Goal: Task Accomplishment & Management: Manage account settings

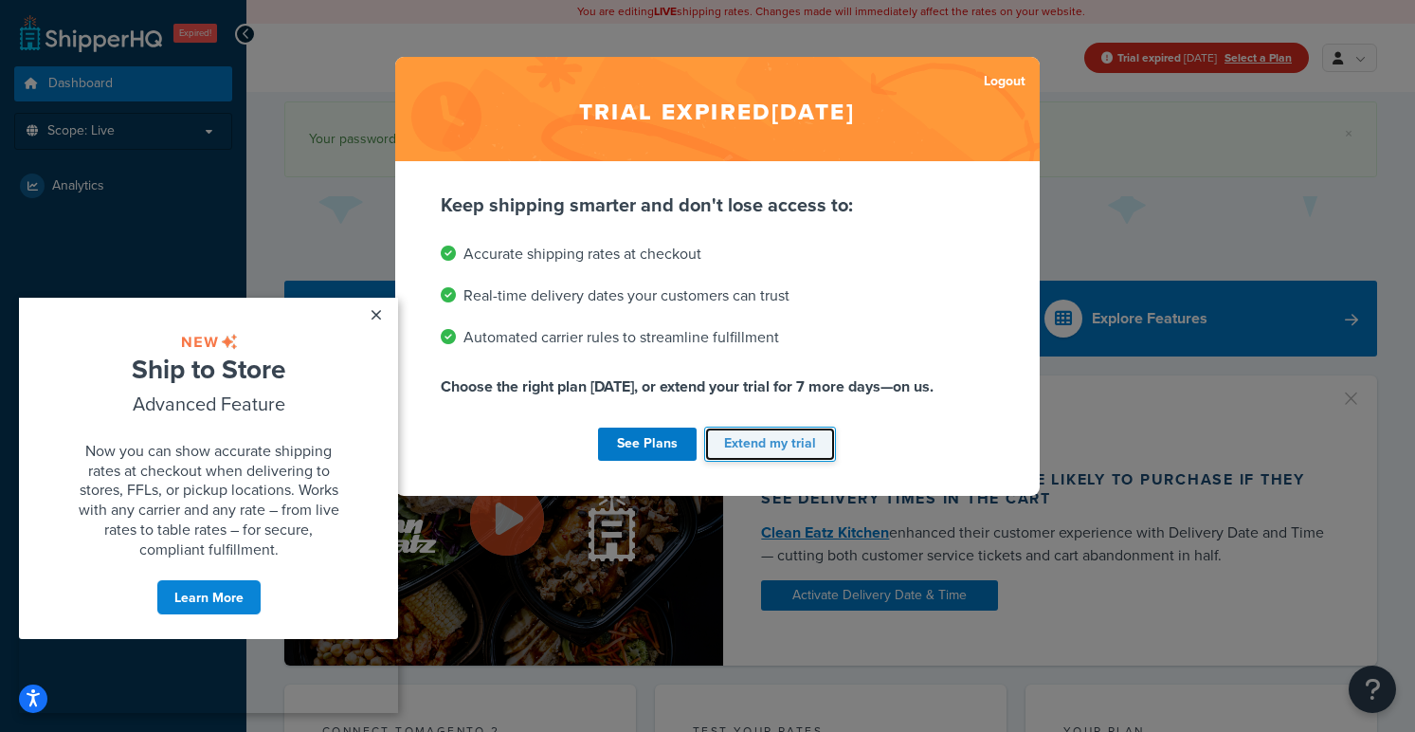
click at [778, 447] on button "Extend my trial" at bounding box center [770, 444] width 132 height 35
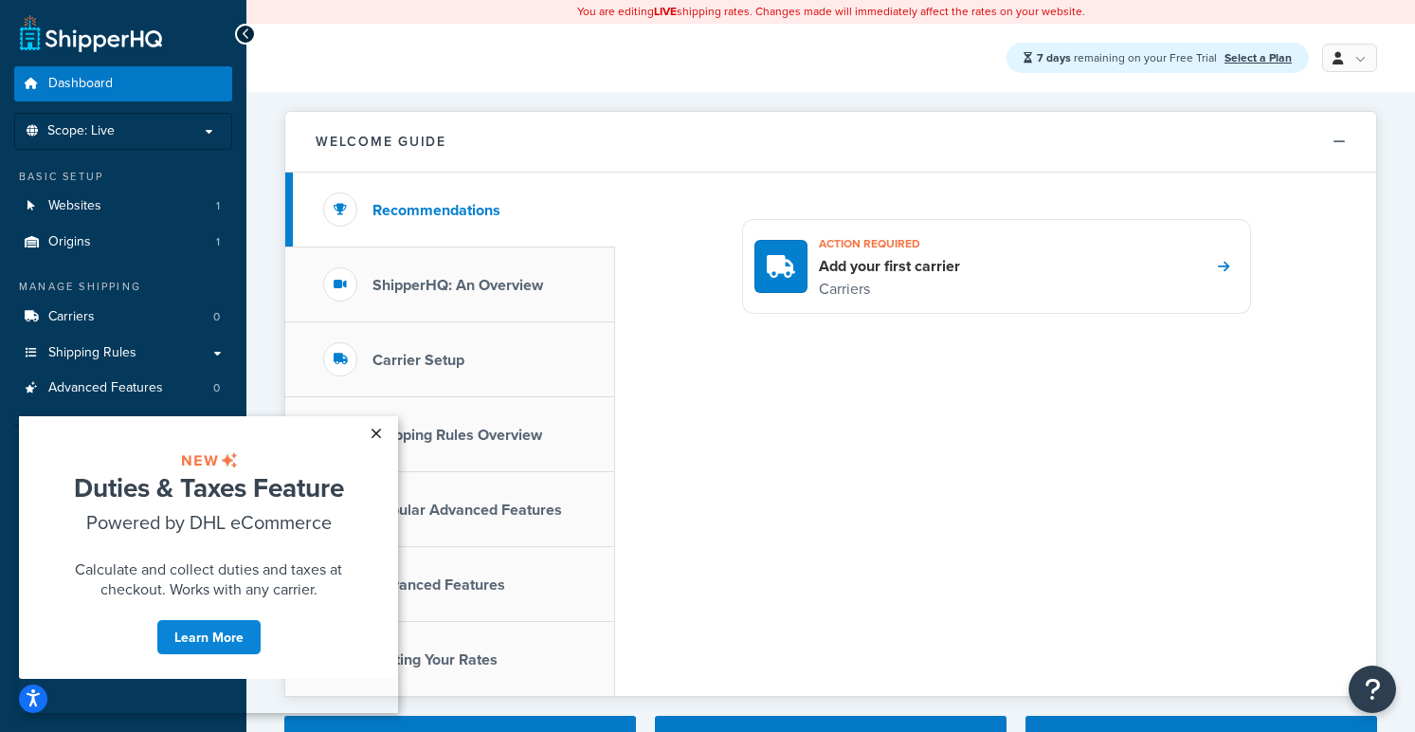
click at [377, 434] on link "×" at bounding box center [375, 433] width 33 height 34
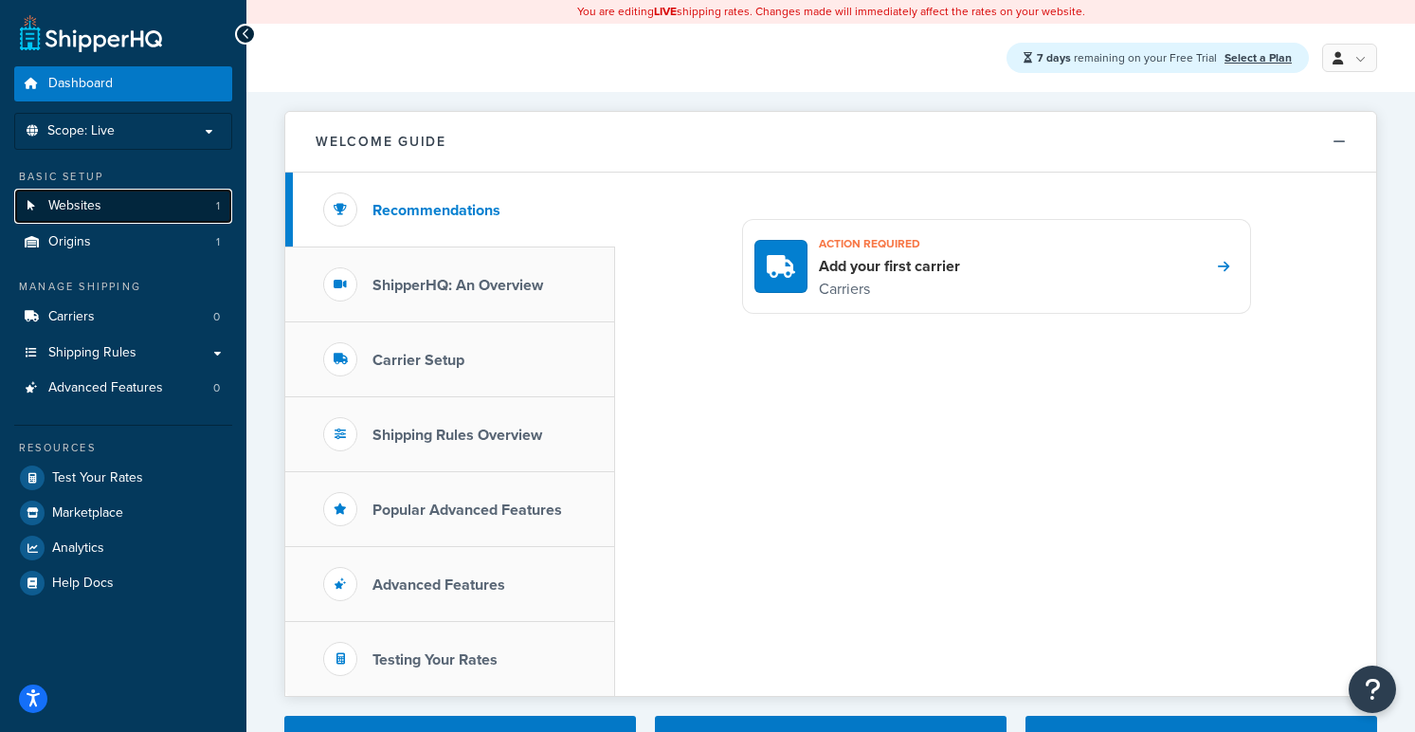
click at [169, 214] on link "Websites 1" at bounding box center [123, 206] width 218 height 35
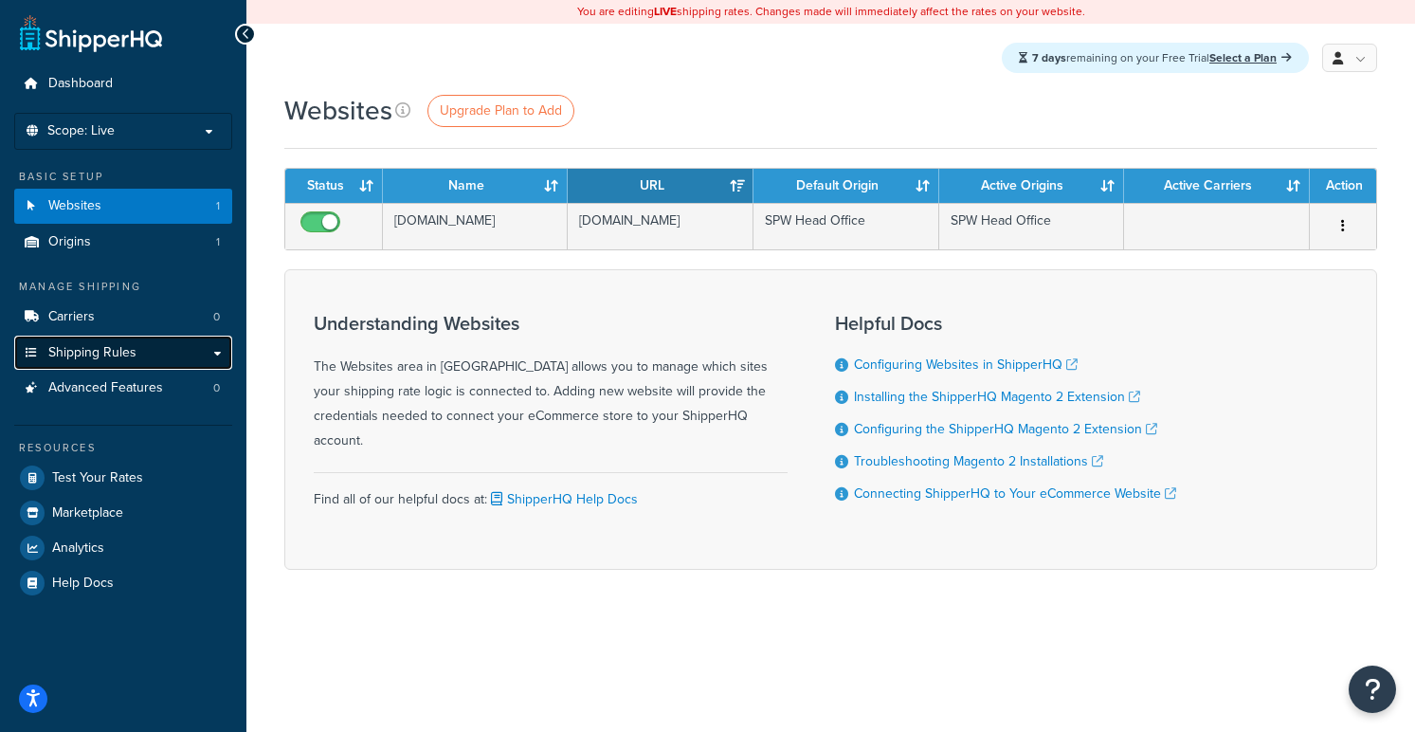
click at [149, 353] on link "Shipping Rules" at bounding box center [123, 353] width 218 height 35
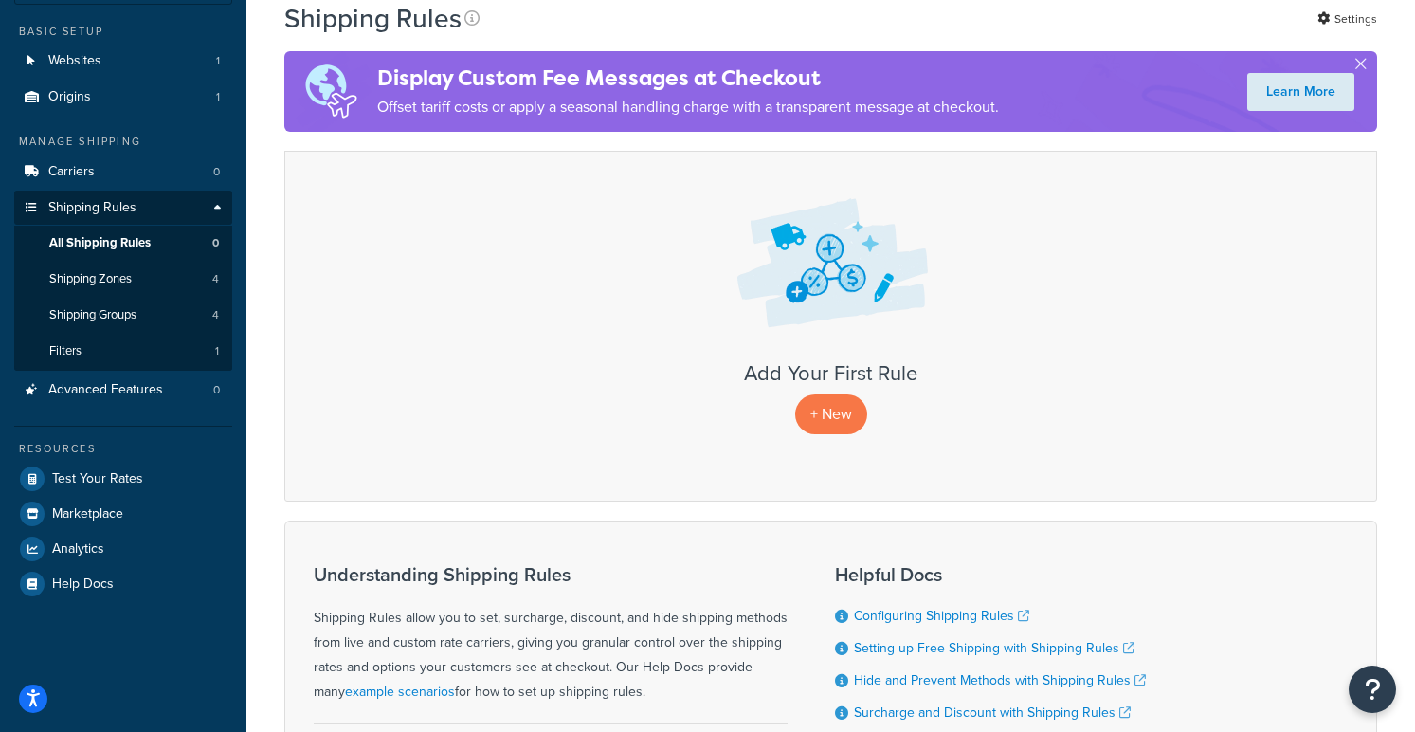
scroll to position [241, 0]
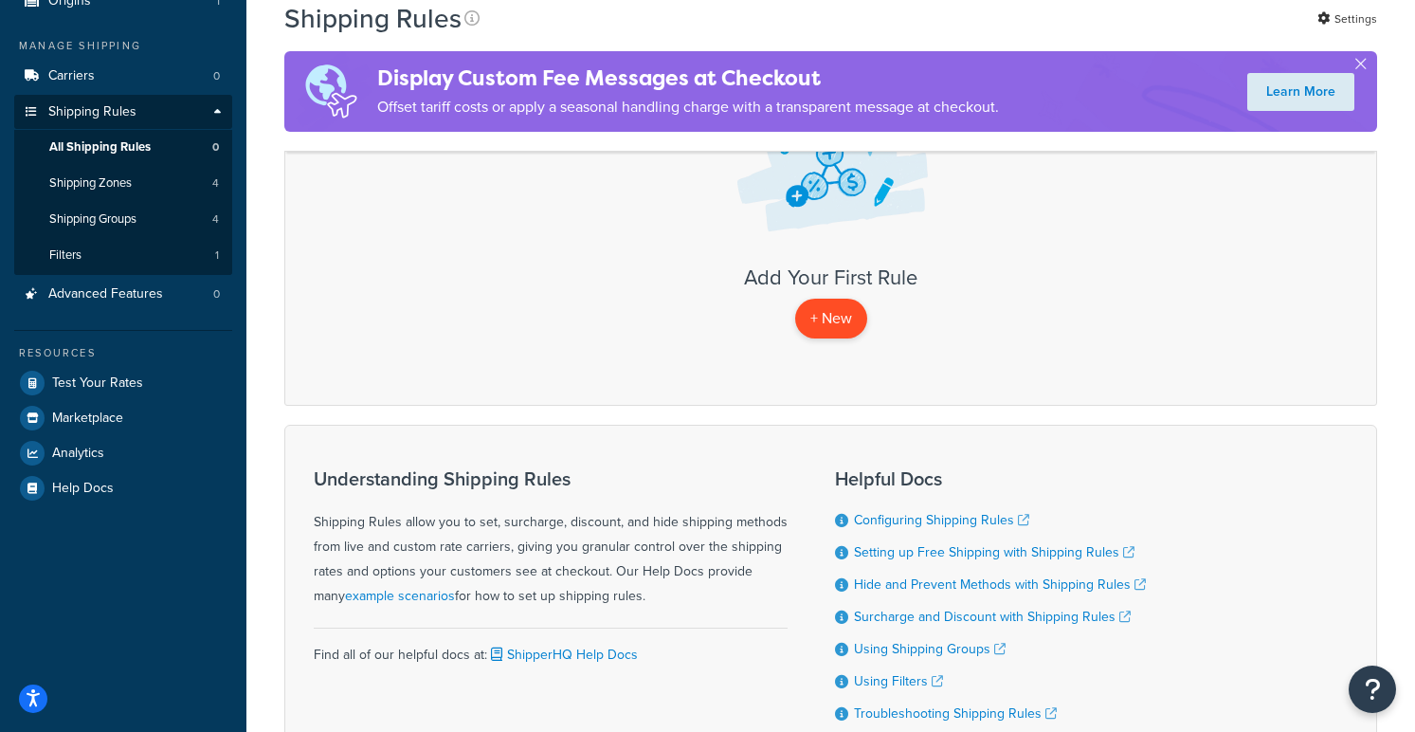
click at [822, 330] on p "+ New" at bounding box center [831, 318] width 72 height 39
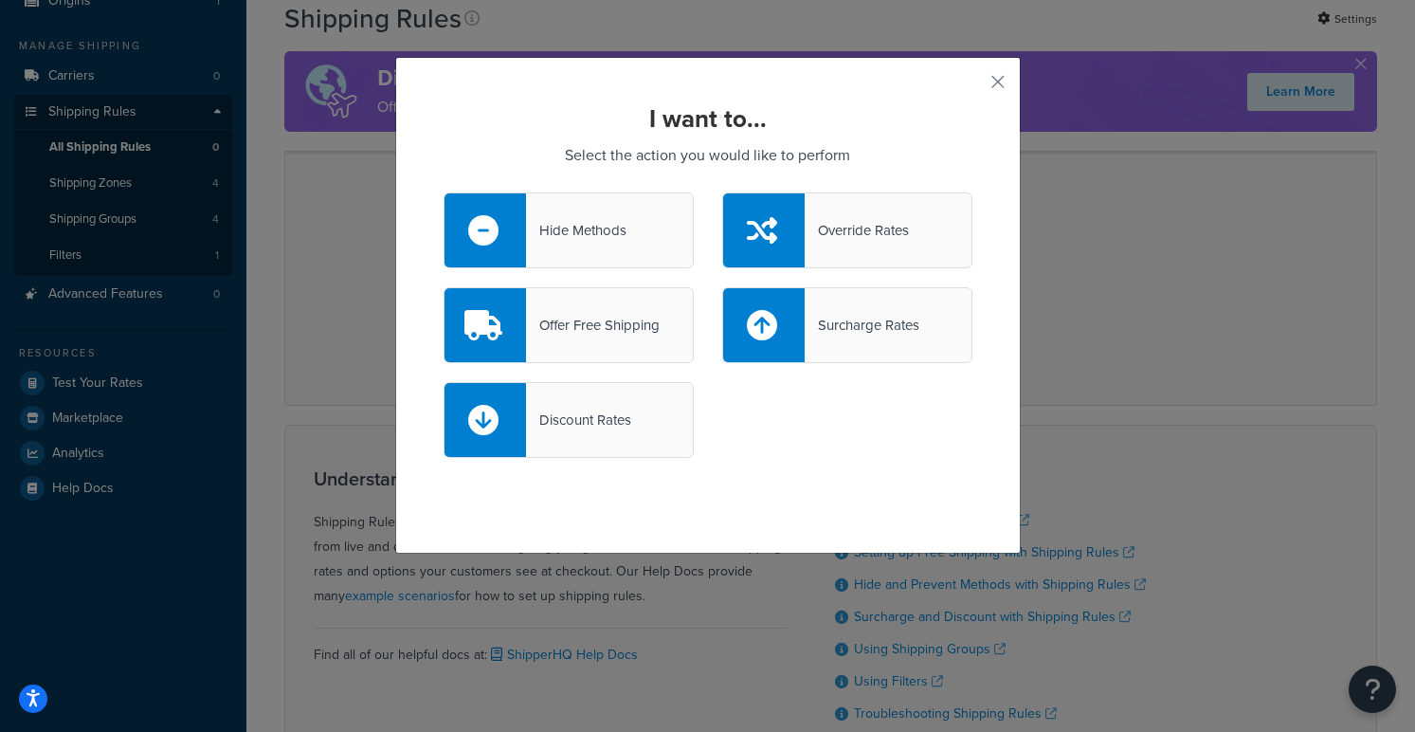
click at [620, 319] on div "Offer Free Shipping" at bounding box center [593, 325] width 134 height 27
click at [0, 0] on input "Offer Free Shipping" at bounding box center [0, 0] width 0 height 0
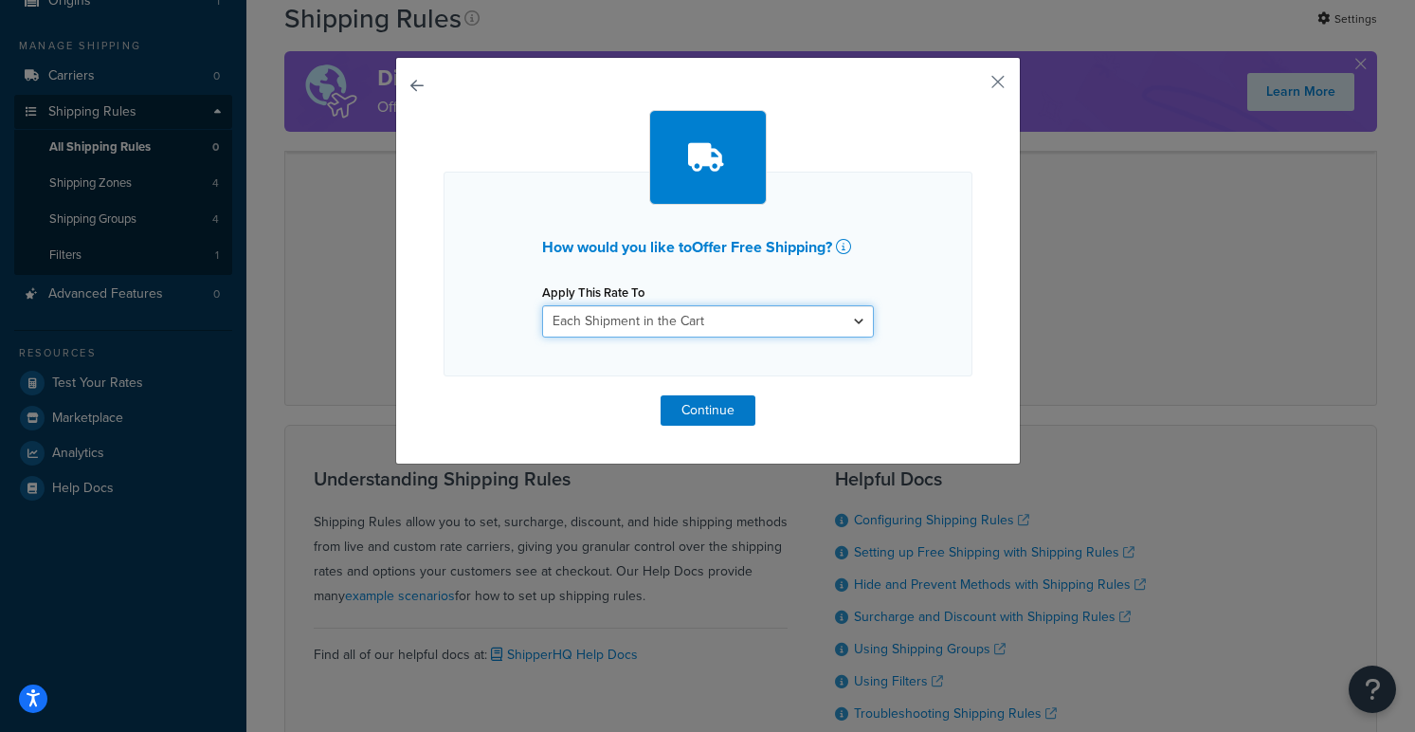
click at [620, 319] on select "Each Shipment in the Cart Each Shipping Group in the Cart Each Item within a Sh…" at bounding box center [708, 321] width 332 height 32
click at [542, 305] on select "Each Shipment in the Cart Each Shipping Group in the Cart Each Item within a Sh…" at bounding box center [708, 321] width 332 height 32
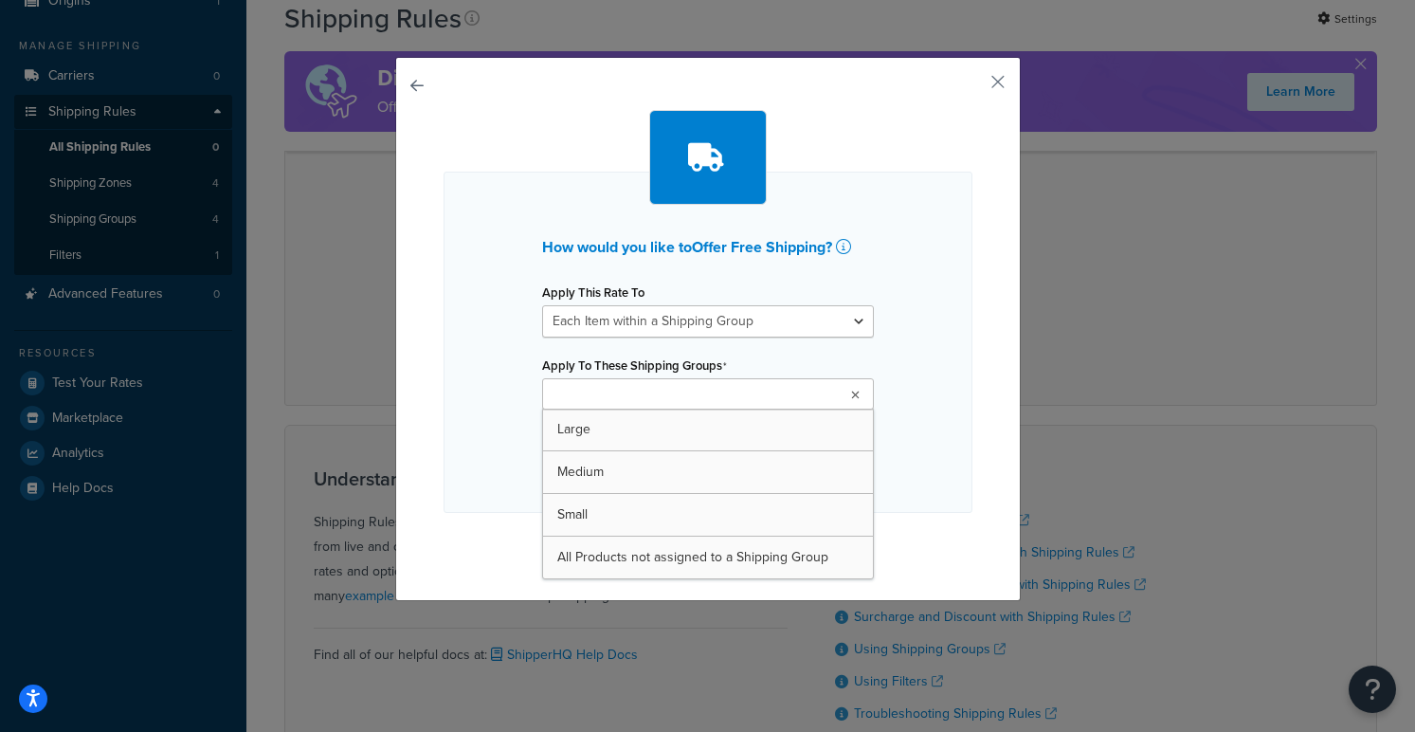
click at [705, 398] on ul at bounding box center [708, 393] width 332 height 31
click at [776, 326] on select "Each Shipment in the Cart Each Shipping Group in the Cart Each Item within a Sh…" at bounding box center [708, 321] width 332 height 32
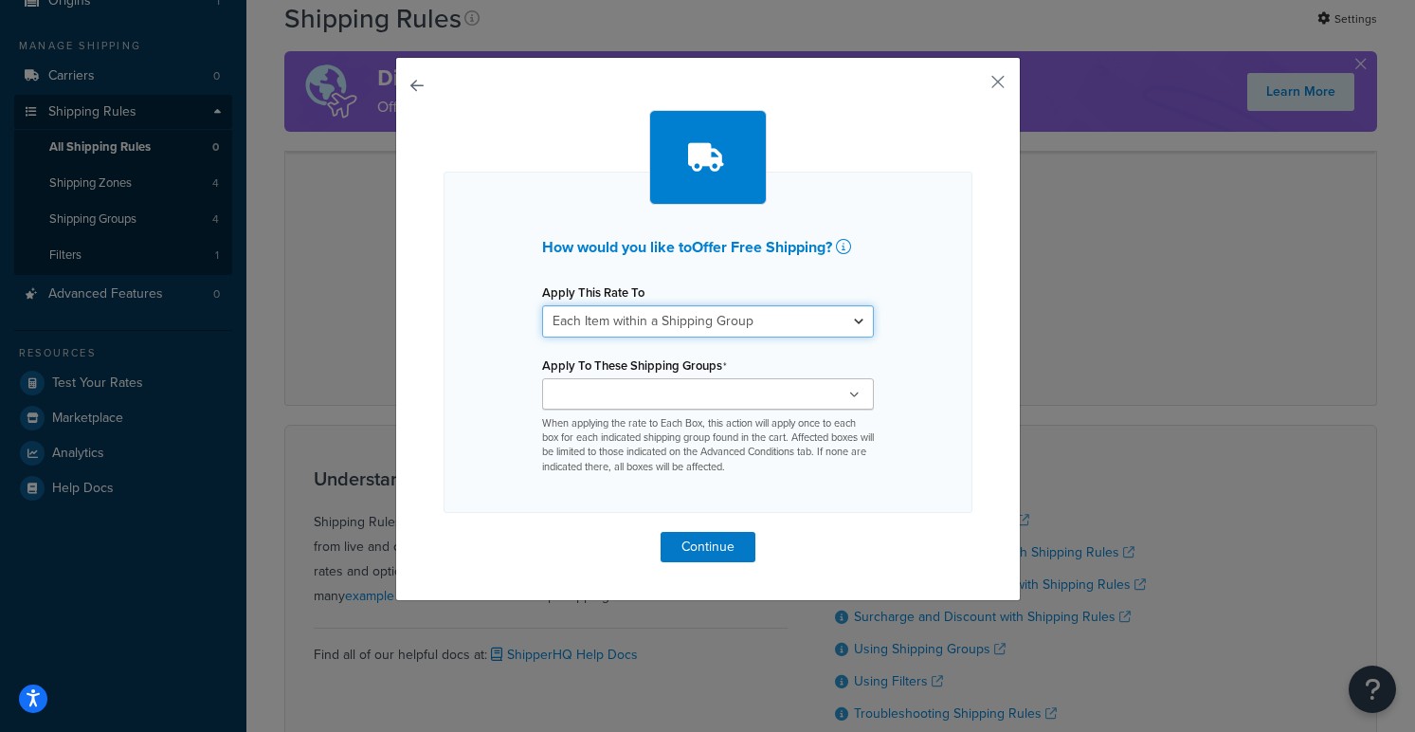
select select "SHIPPING_GROUP"
click at [542, 305] on select "Each Shipment in the Cart Each Shipping Group in the Cart Each Item within a Sh…" at bounding box center [708, 321] width 332 height 32
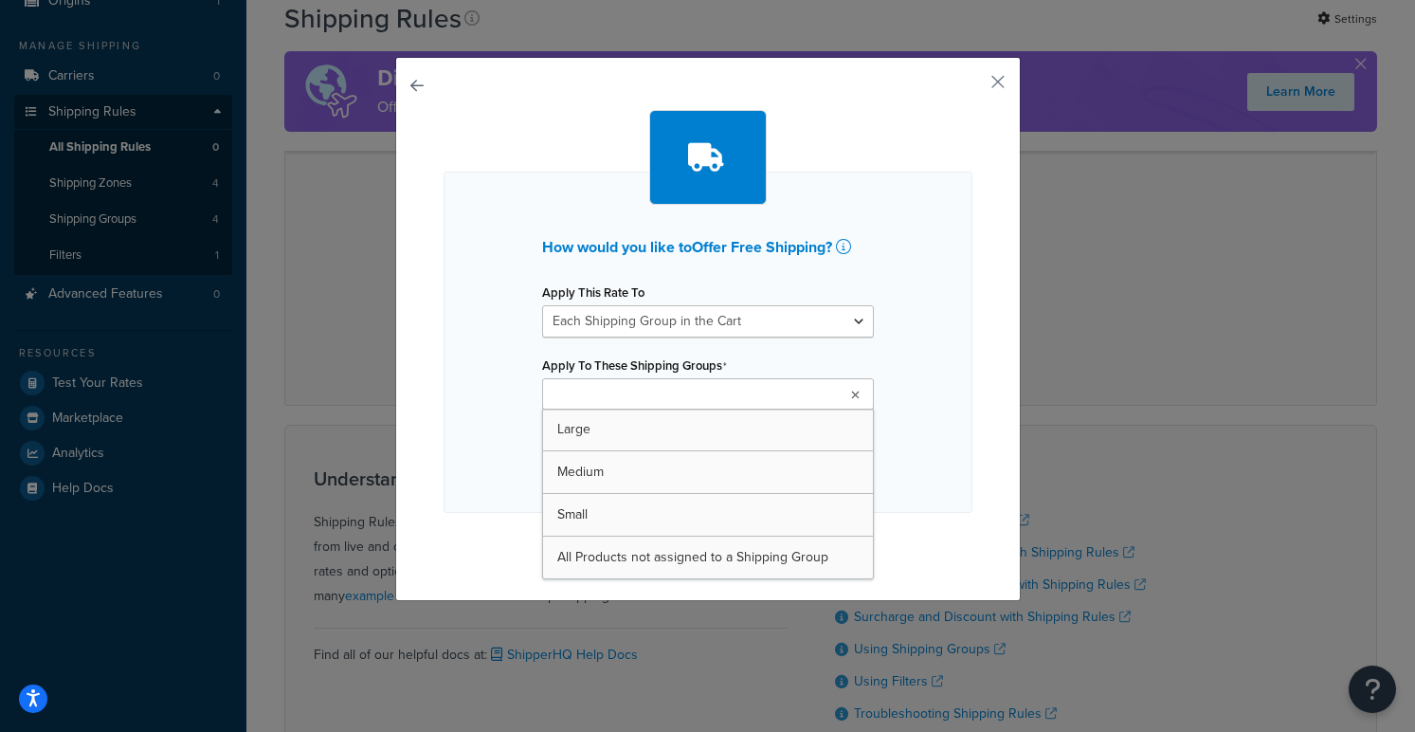
click at [764, 383] on ul at bounding box center [708, 393] width 332 height 31
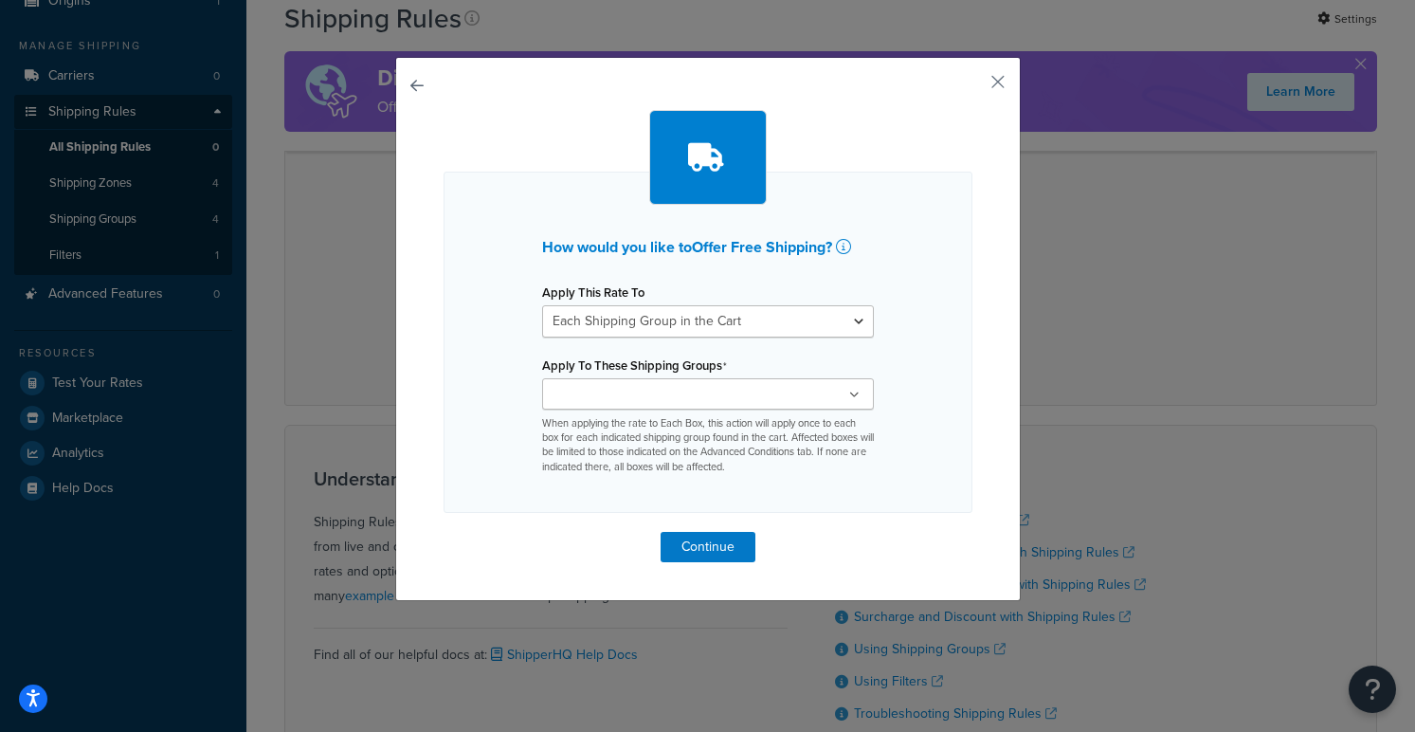
click at [465, 409] on div "How would you like to Offer Free Shipping ? Apply This Rate To Each Shipment in…" at bounding box center [708, 342] width 529 height 341
click at [973, 86] on button "button" at bounding box center [970, 88] width 5 height 5
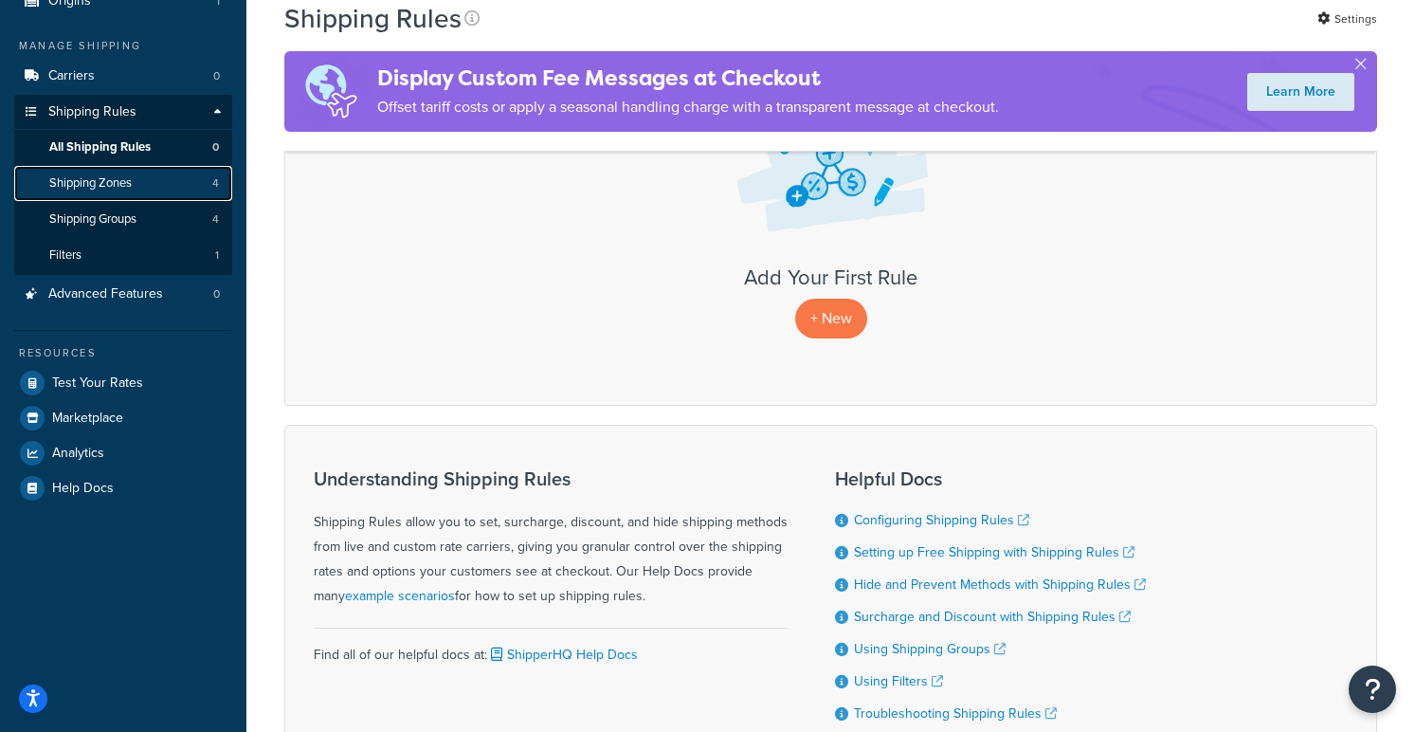
click at [141, 178] on link "Shipping Zones 4" at bounding box center [123, 183] width 218 height 35
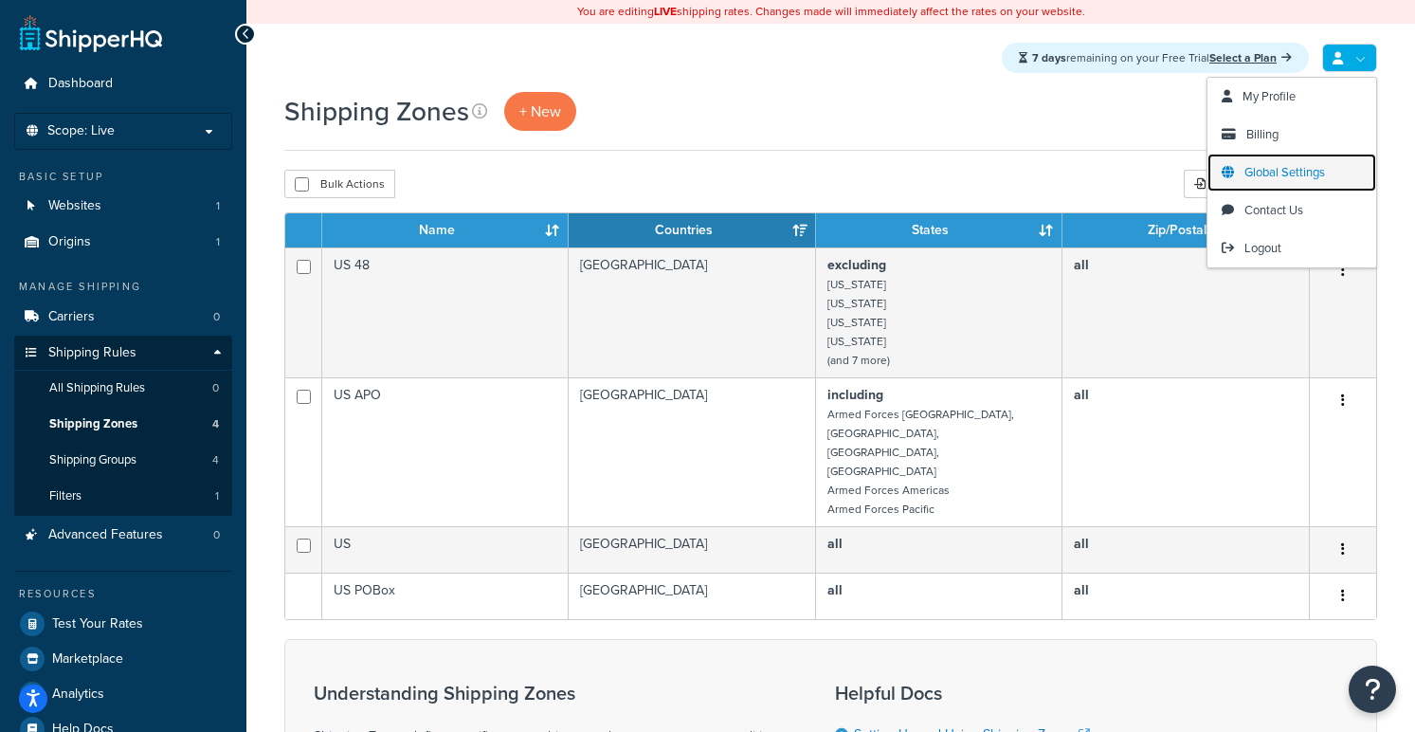
click at [1278, 165] on span "Global Settings" at bounding box center [1285, 172] width 81 height 18
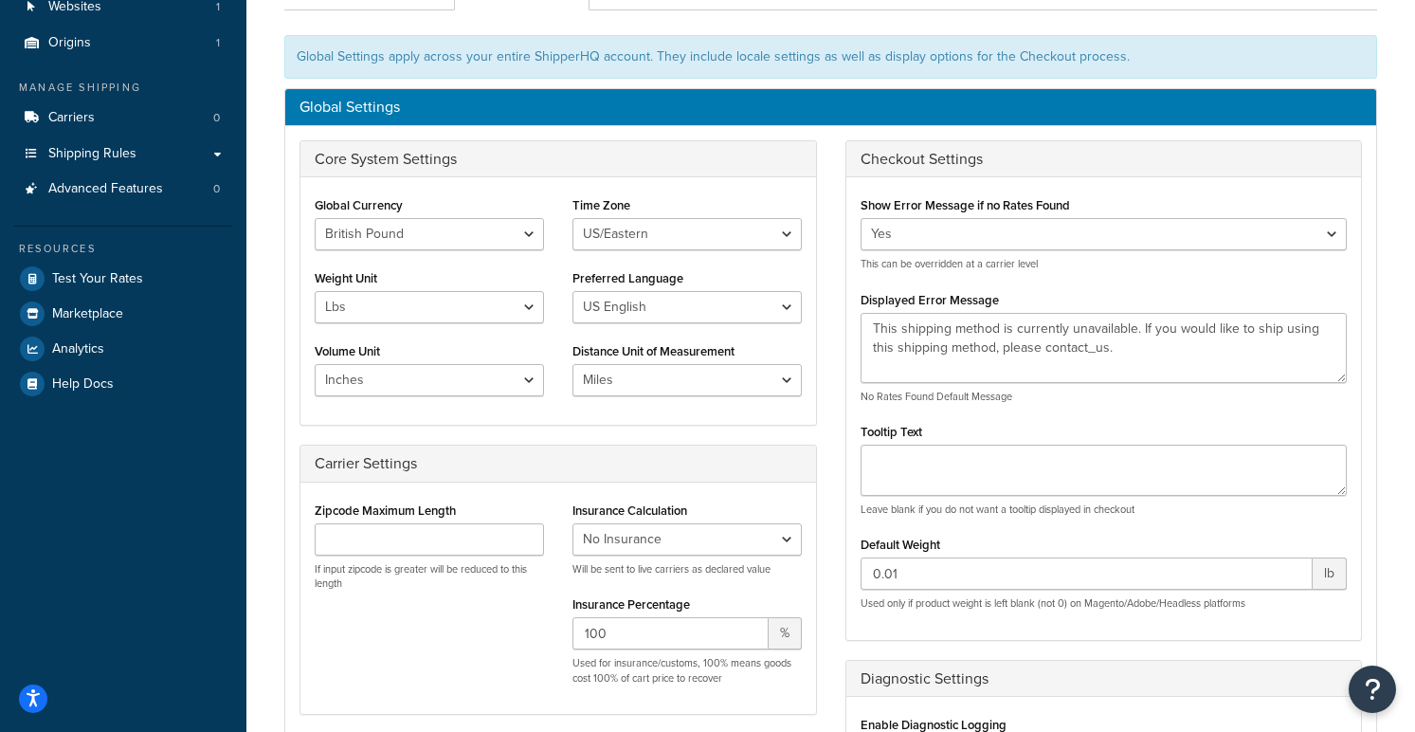
scroll to position [246, 0]
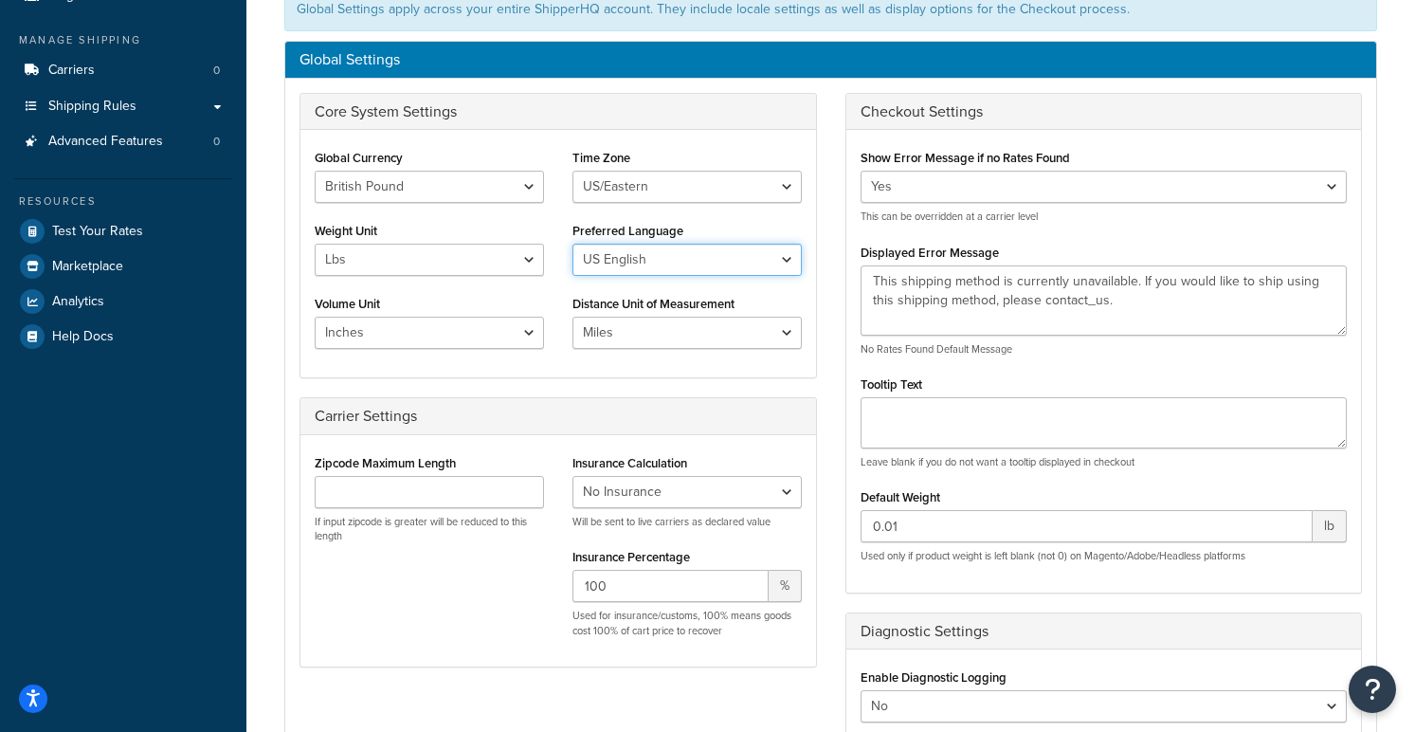
click at [721, 254] on select "US English British English" at bounding box center [687, 260] width 229 height 32
select select "en-GB"
click at [573, 245] on select "US English British English" at bounding box center [687, 260] width 229 height 32
click at [719, 192] on select "US/Hawaii US/Alaska US/Pacific US/Central US/Mountain US/Eastern US/Arizona Afr…" at bounding box center [687, 187] width 229 height 32
select select "Europe/London"
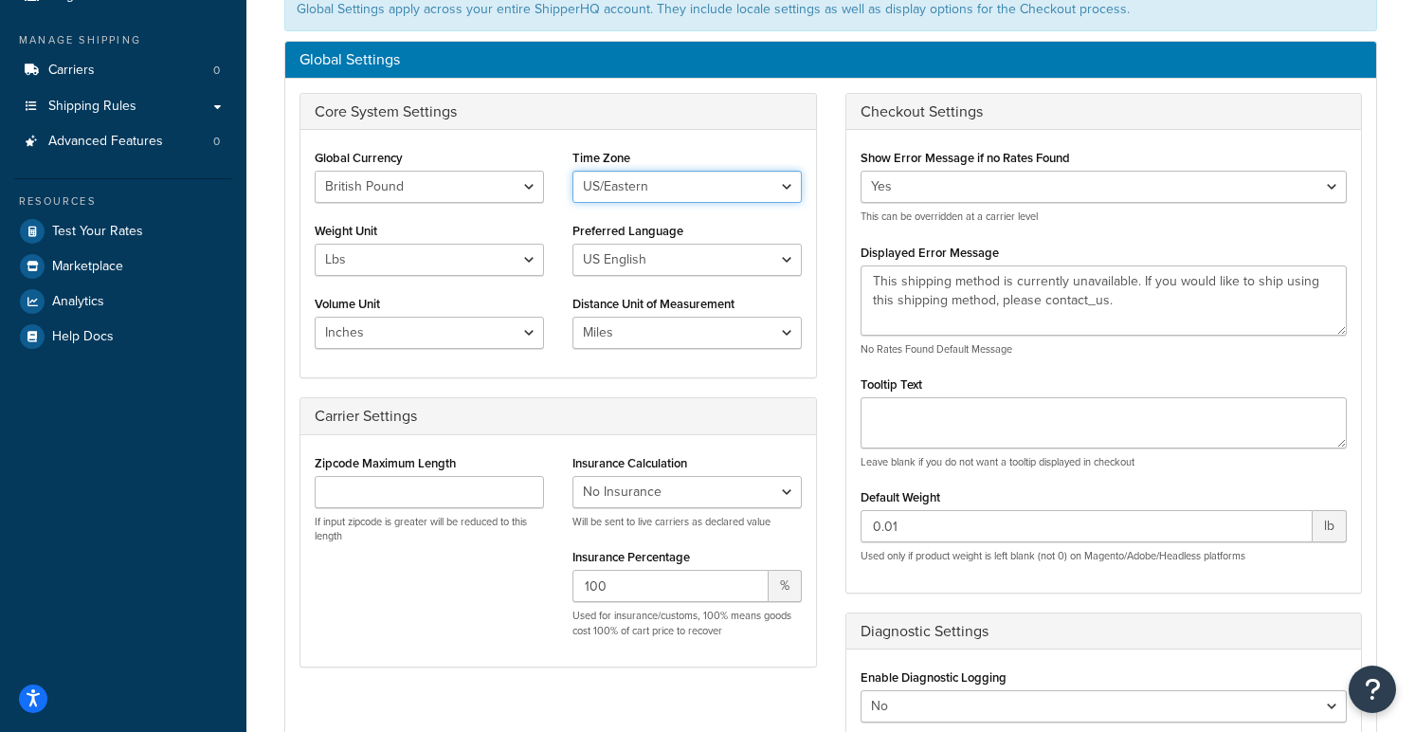
click at [573, 172] on select "US/Hawaii US/Alaska US/Pacific US/Central US/Mountain US/Eastern US/Arizona Afr…" at bounding box center [687, 187] width 229 height 32
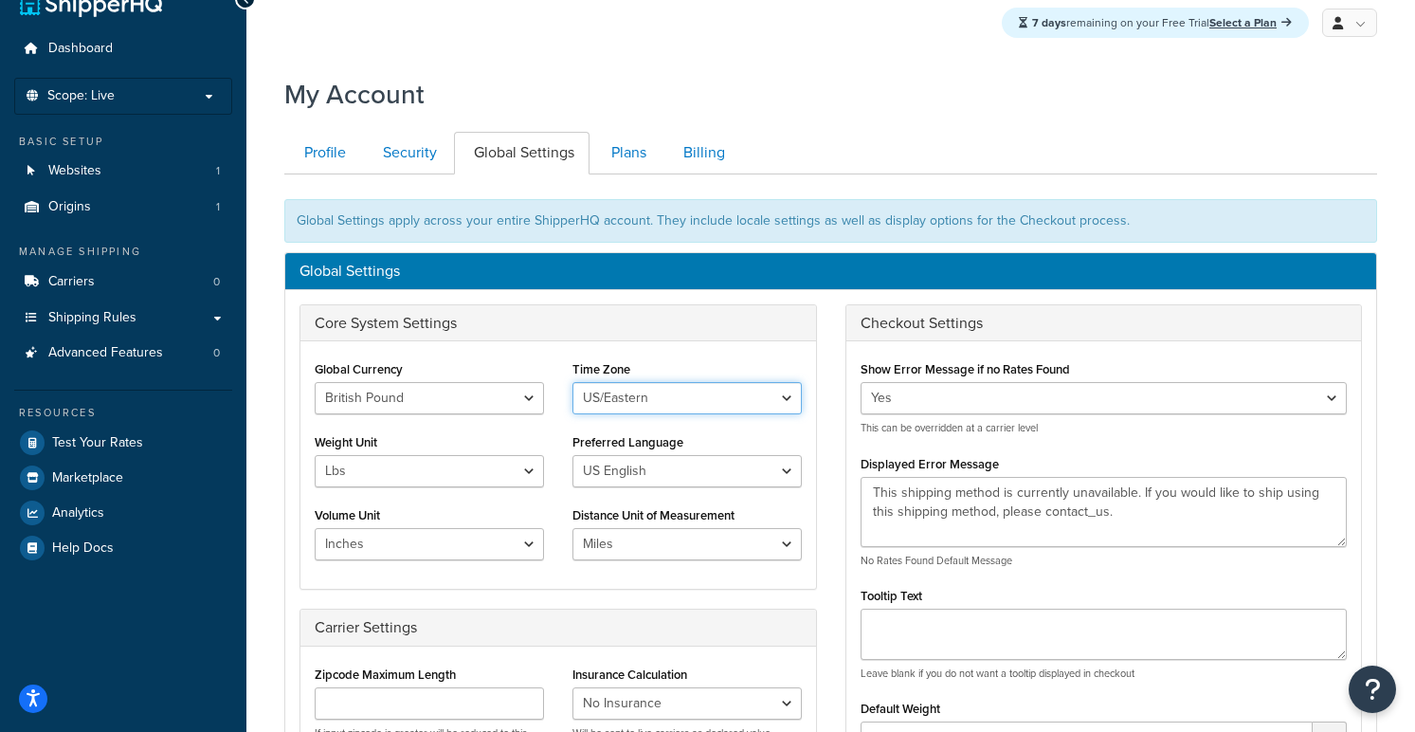
scroll to position [0, 0]
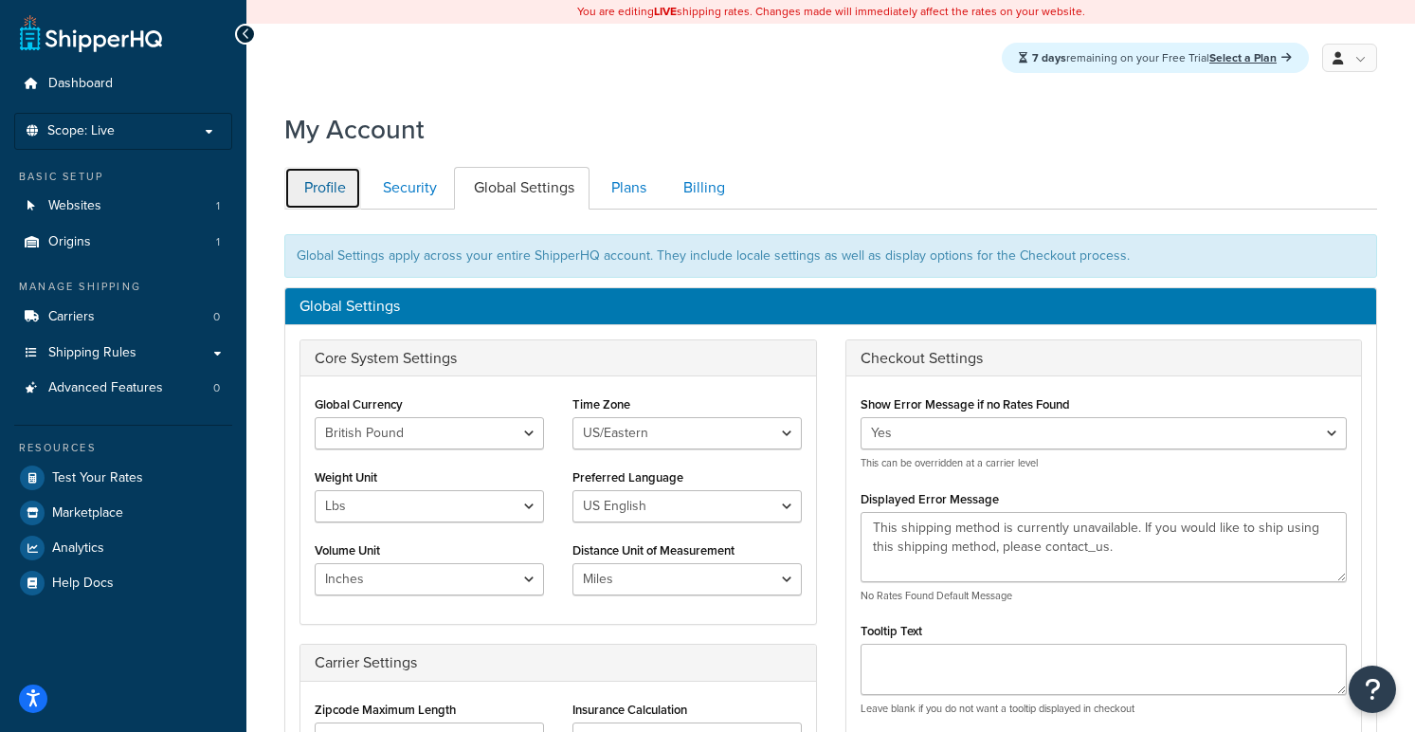
click at [341, 193] on link "Profile" at bounding box center [322, 188] width 77 height 43
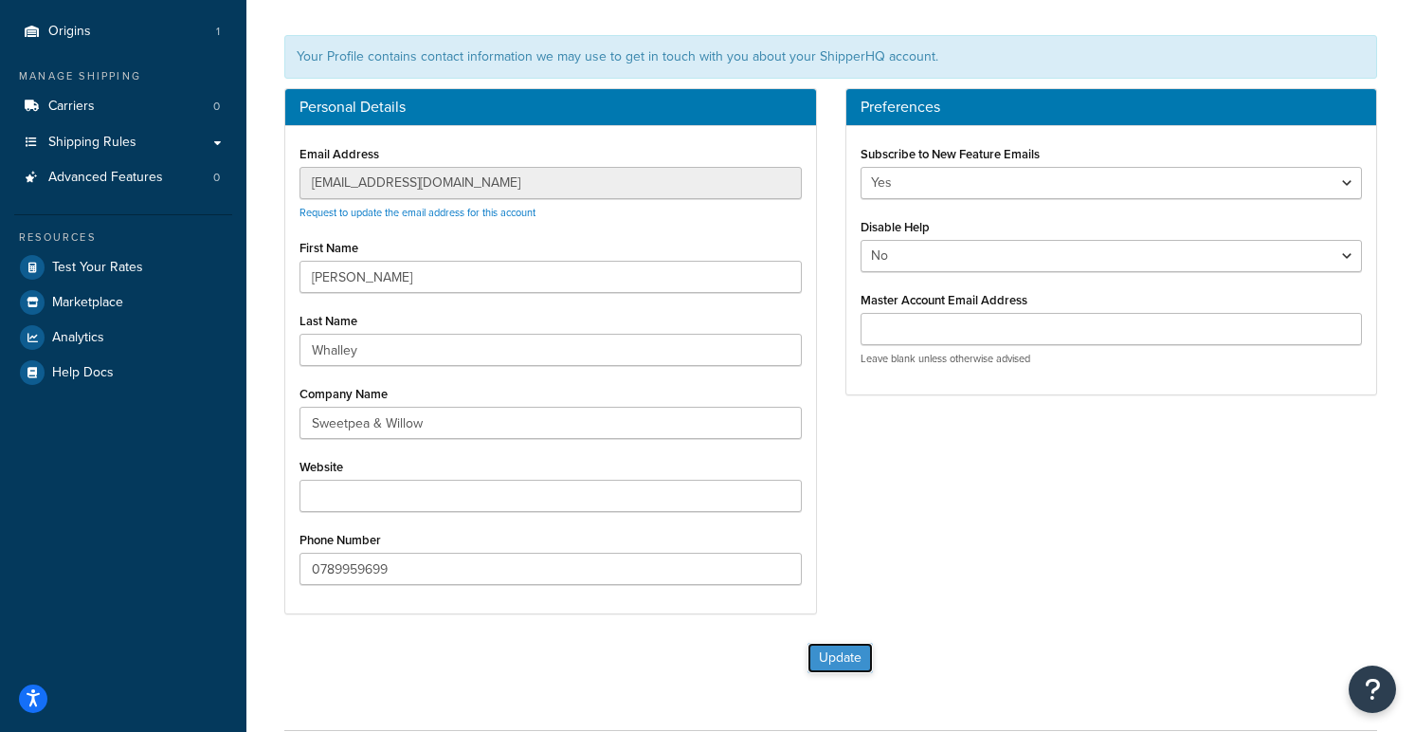
click at [841, 661] on button "Update" at bounding box center [840, 658] width 65 height 30
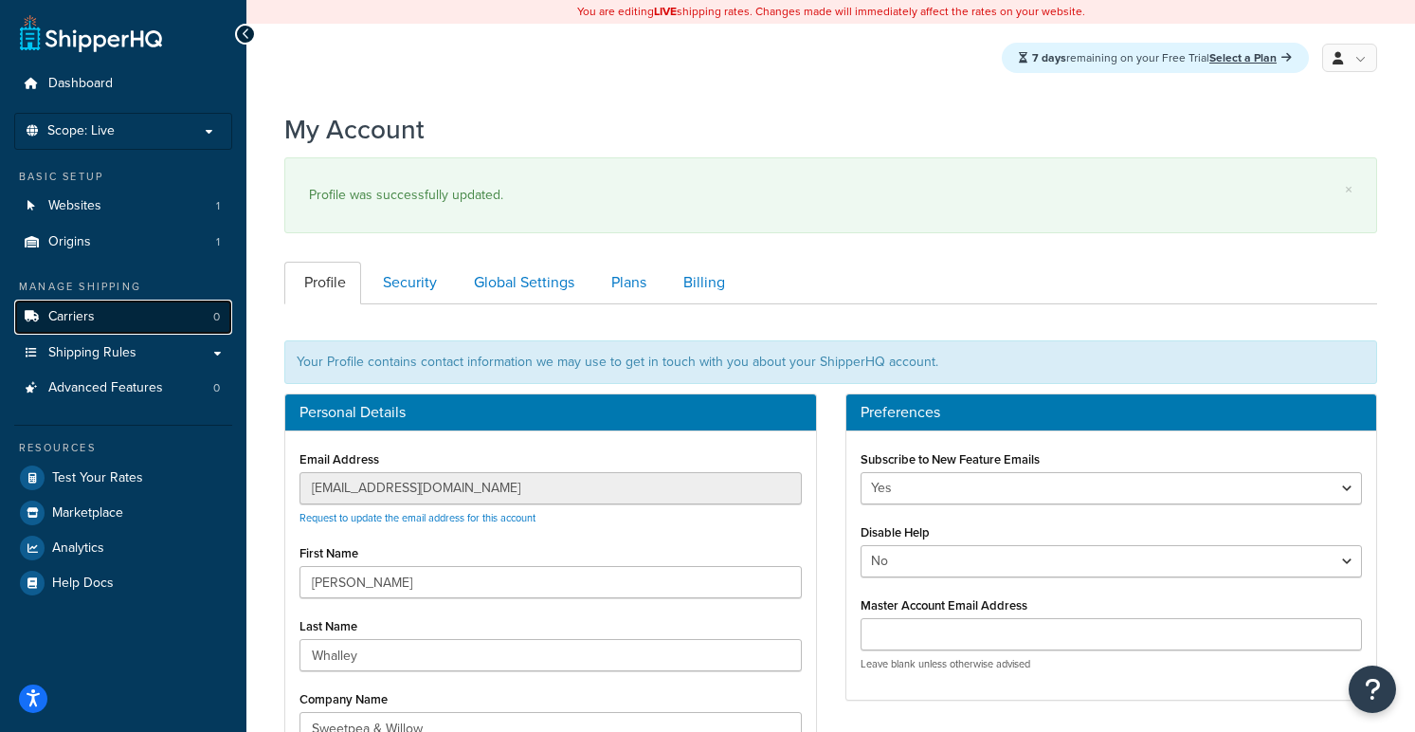
click at [99, 327] on link "Carriers 0" at bounding box center [123, 317] width 218 height 35
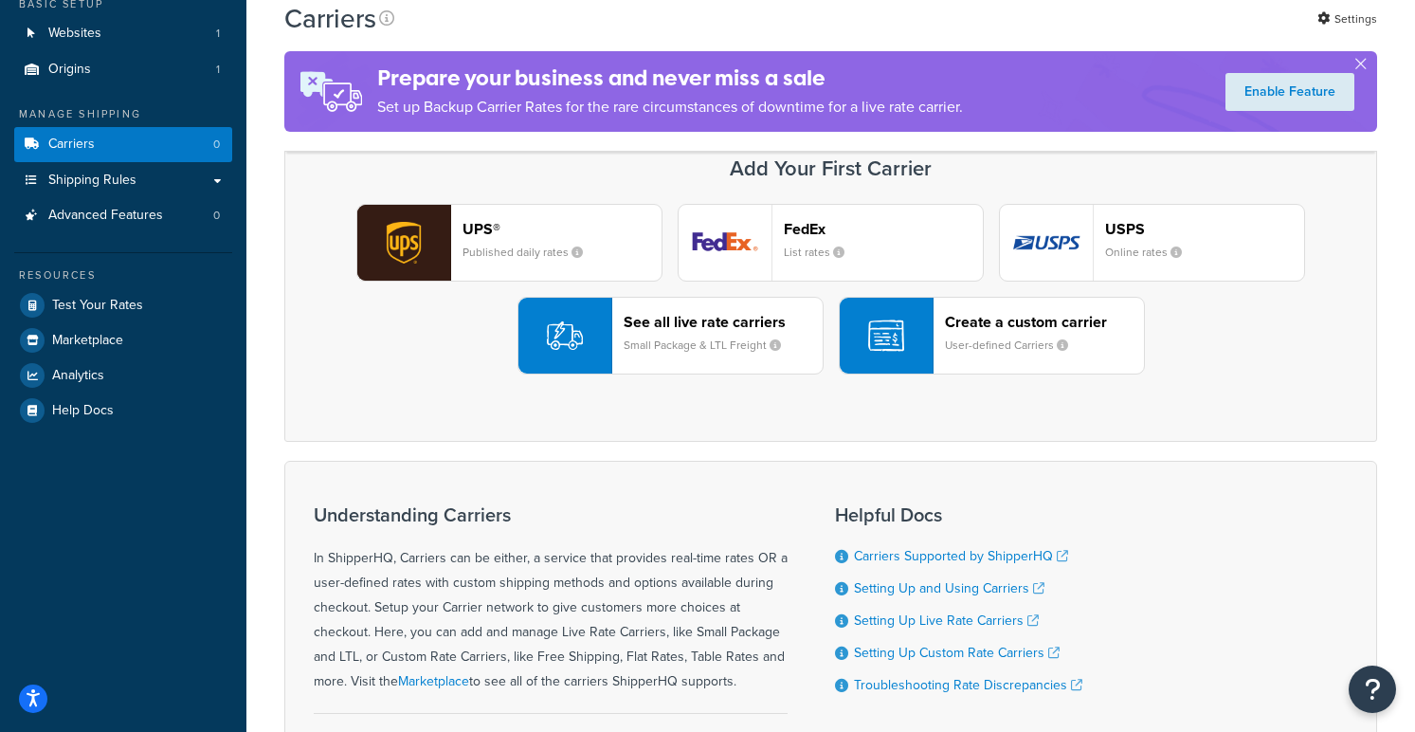
scroll to position [156, 0]
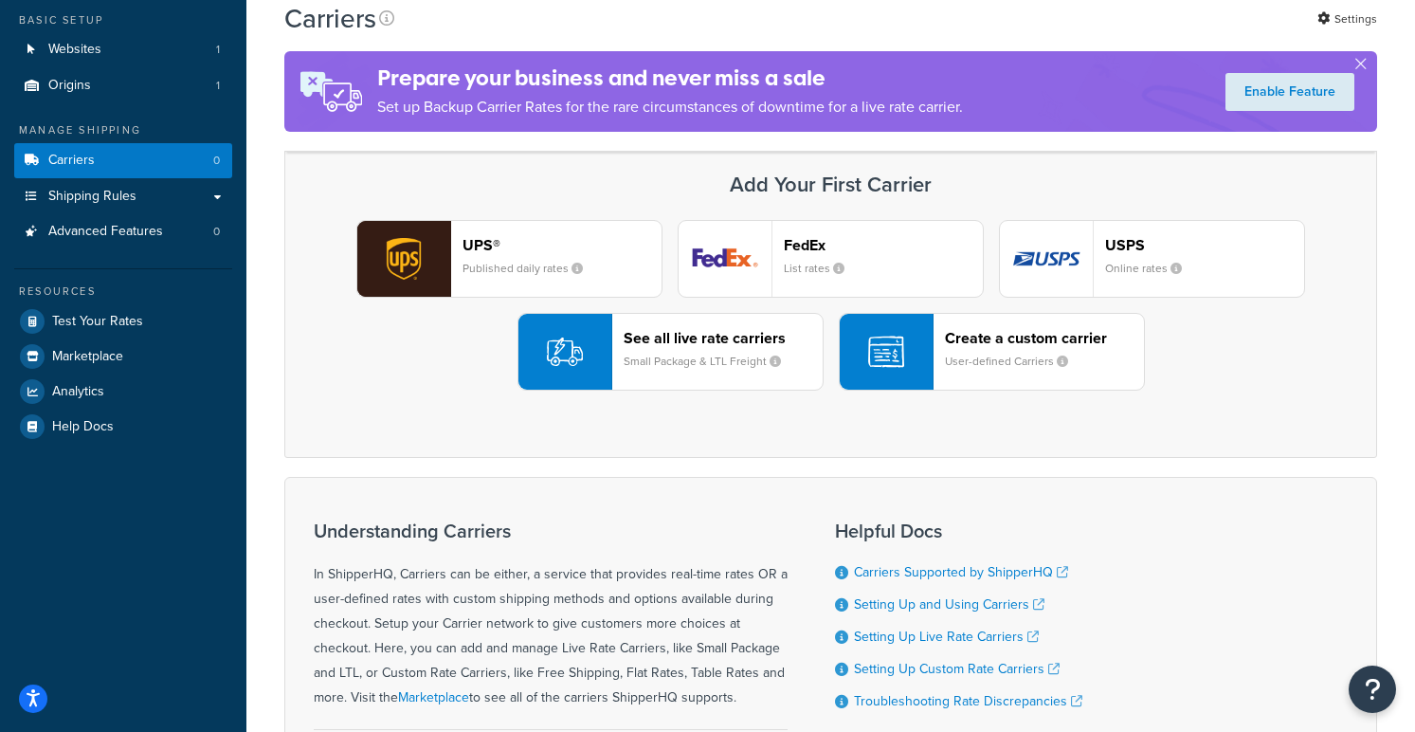
click at [991, 349] on div "Create a custom carrier User-defined Carriers" at bounding box center [1044, 352] width 199 height 46
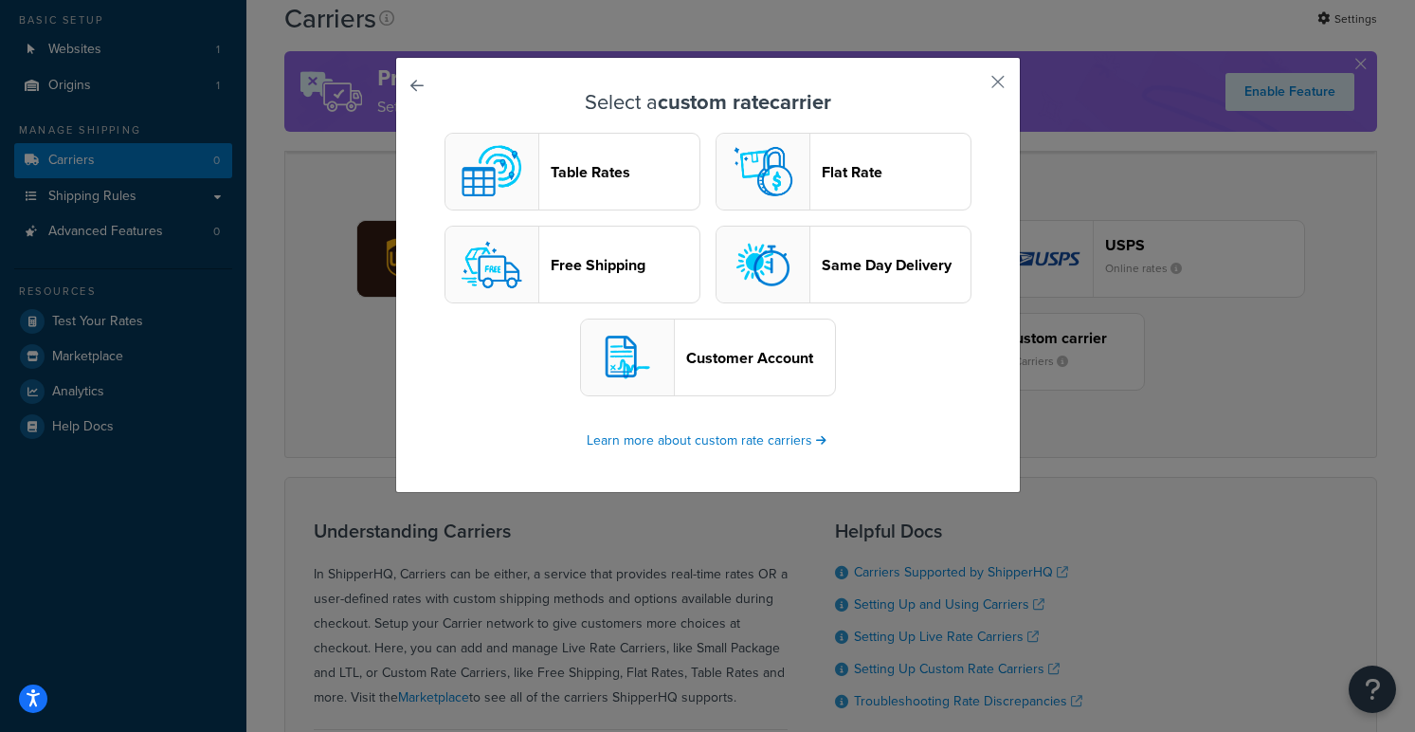
click at [833, 175] on header "Flat Rate" at bounding box center [896, 172] width 149 height 18
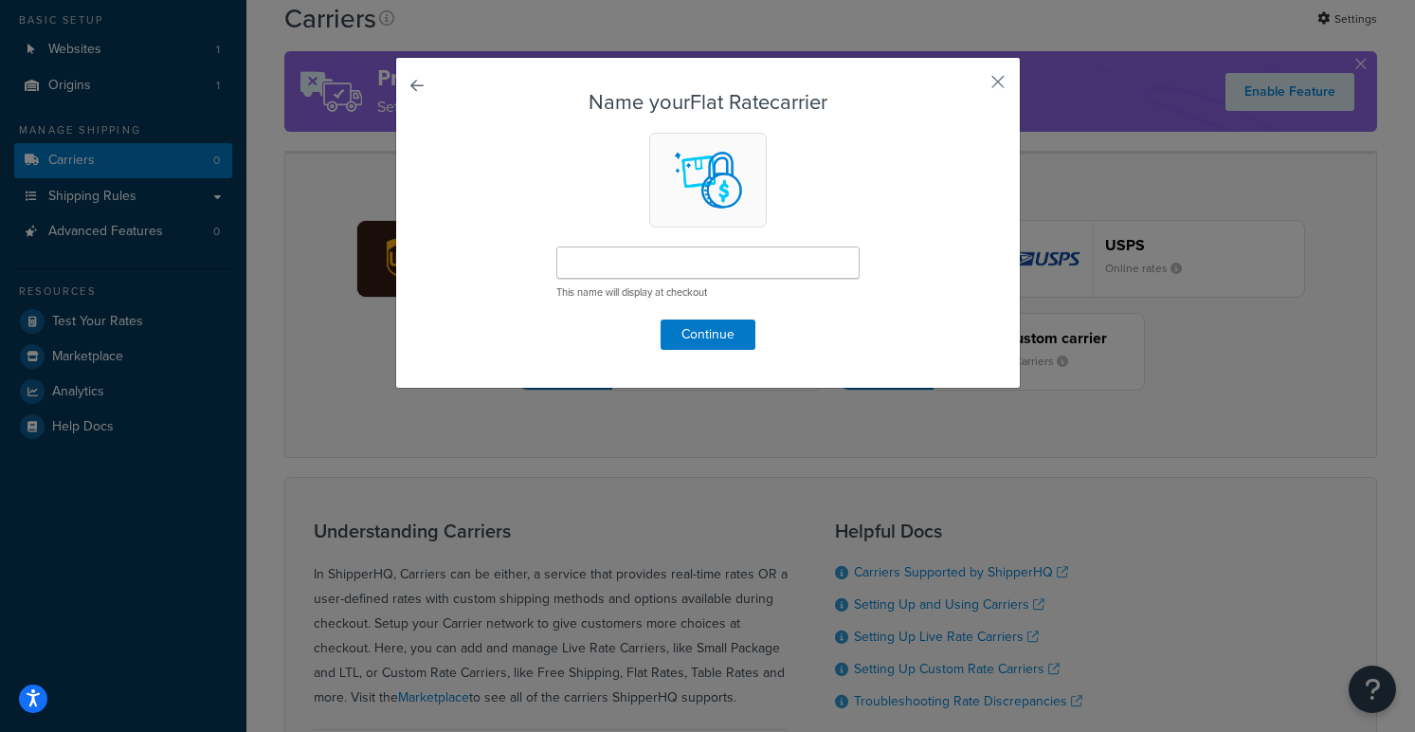
click at [444, 91] on link at bounding box center [444, 91] width 0 height 0
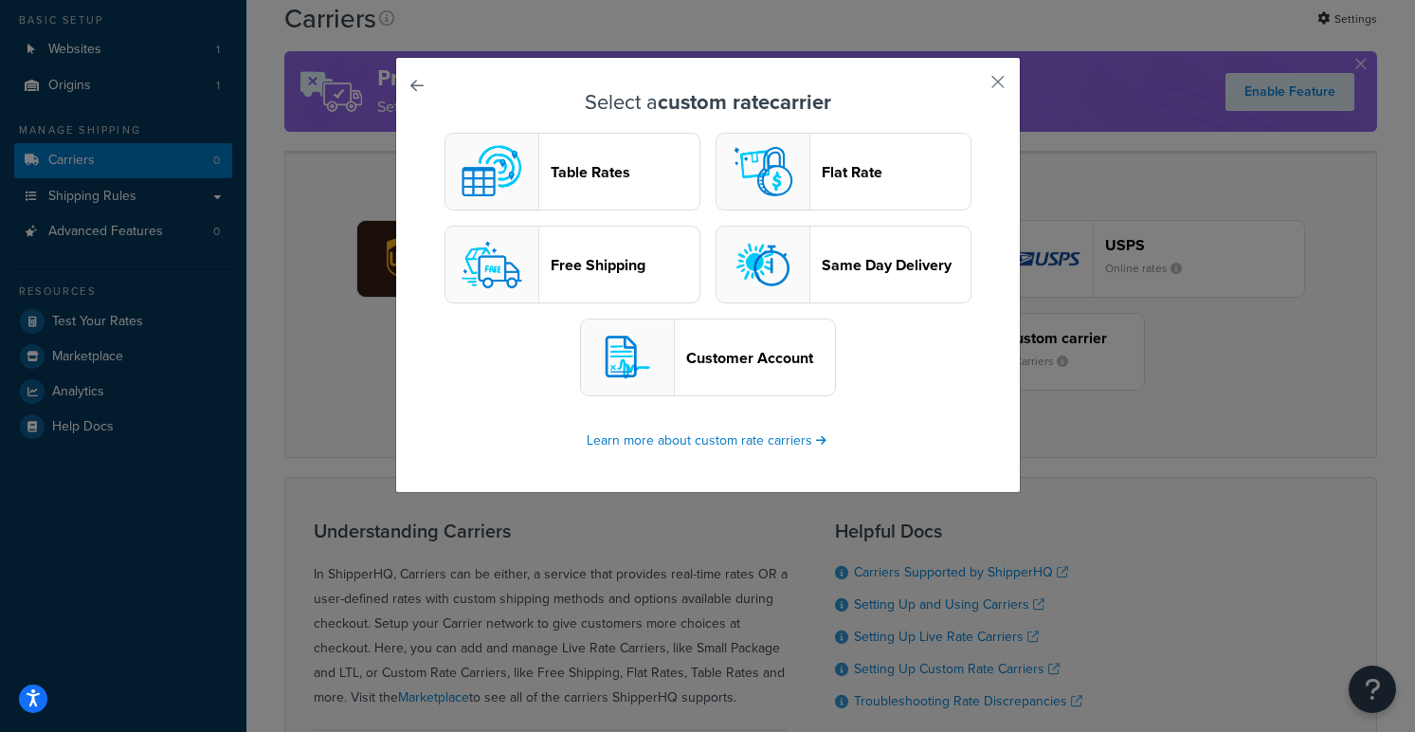
click at [620, 186] on button "Table Rates" at bounding box center [573, 172] width 256 height 78
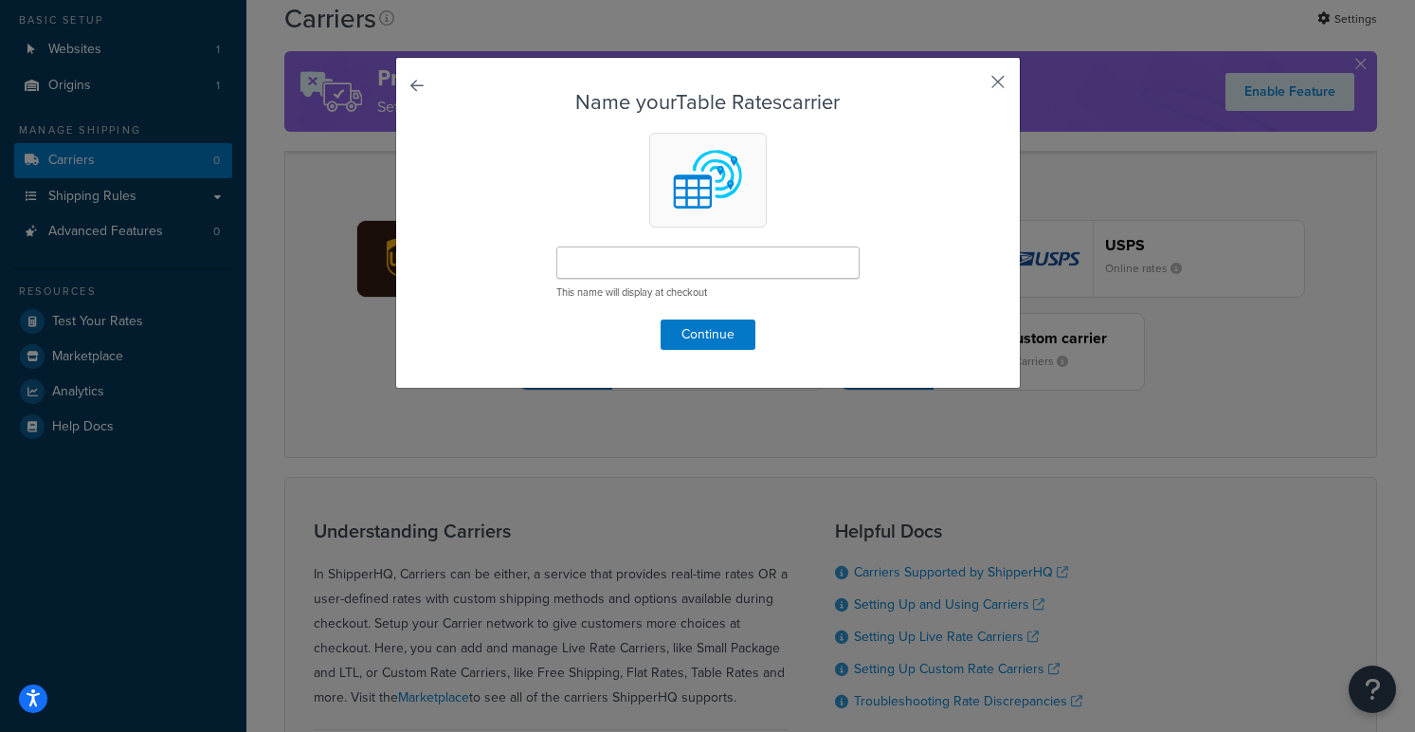
click at [973, 86] on button "button" at bounding box center [970, 88] width 5 height 5
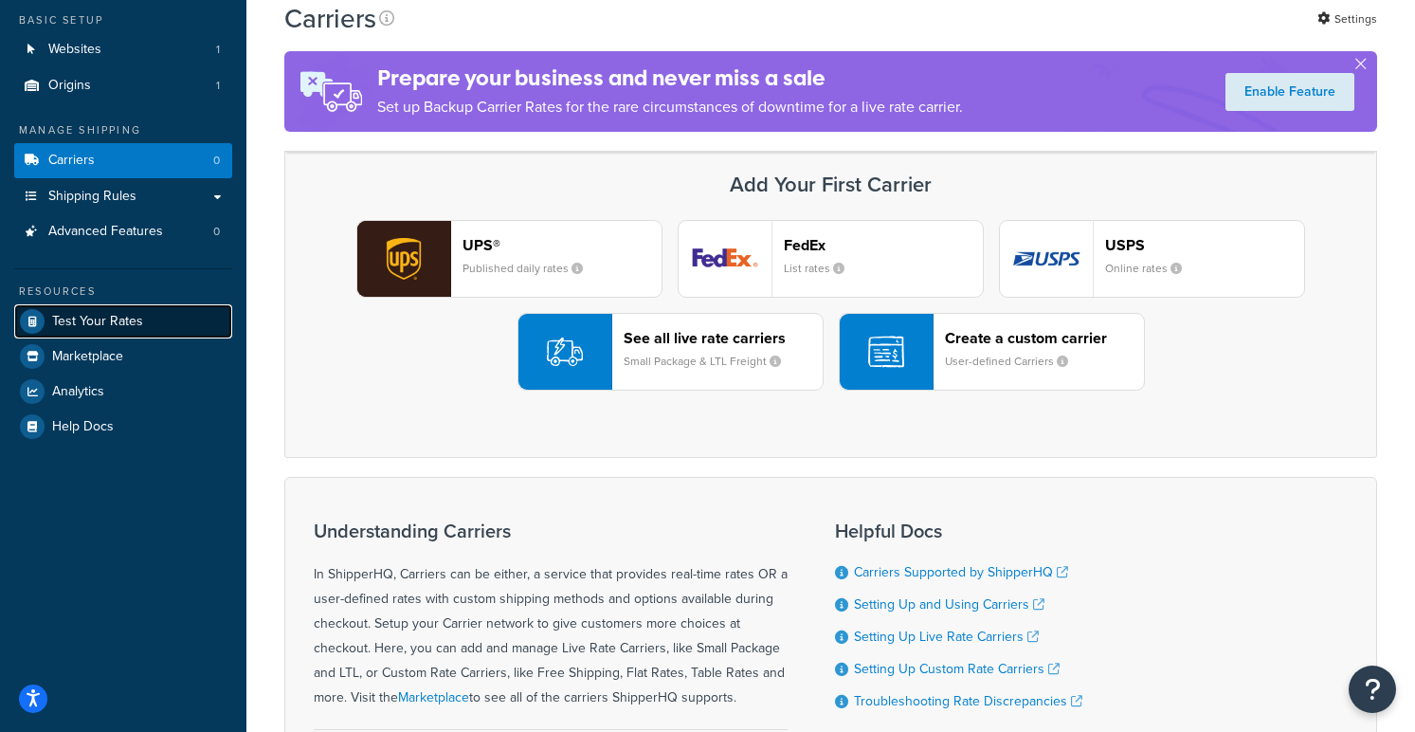
click at [120, 317] on span "Test Your Rates" at bounding box center [97, 322] width 91 height 16
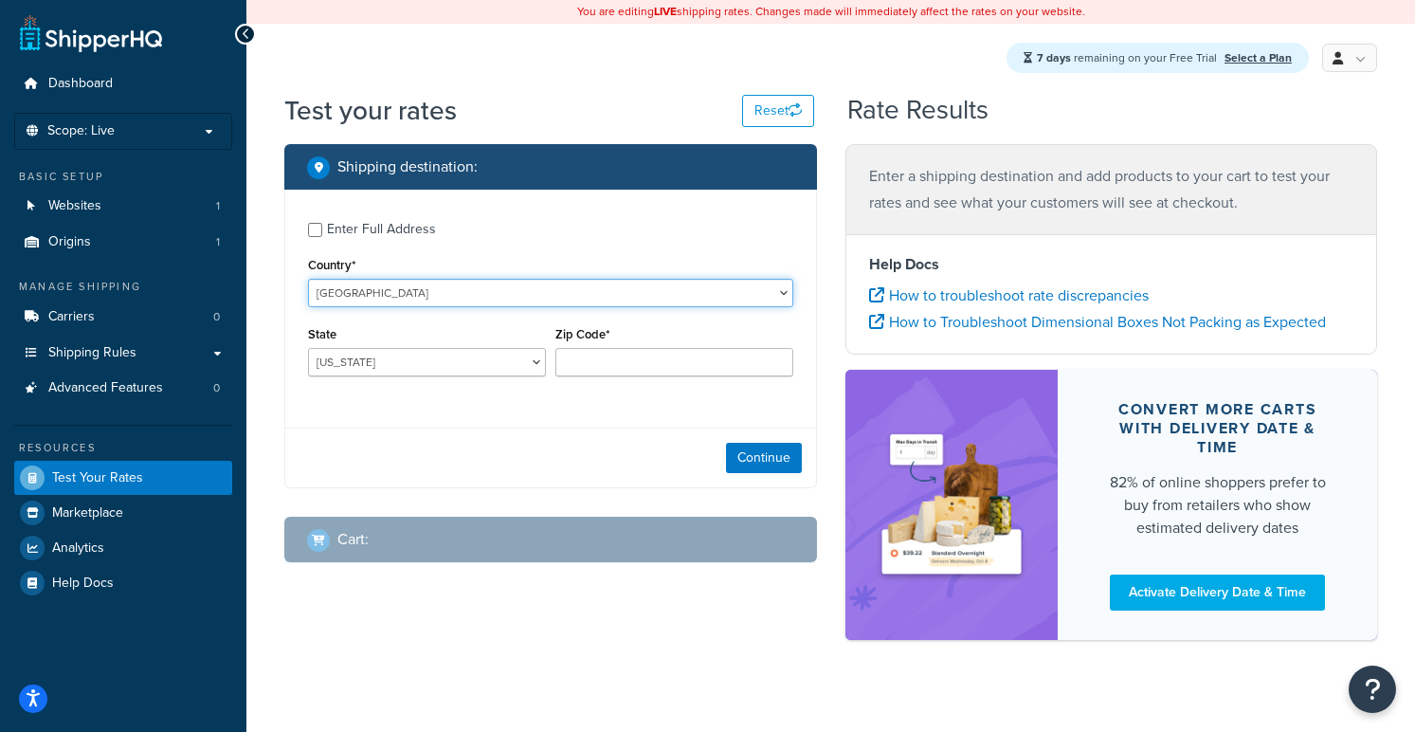
click at [372, 297] on select "[GEOGRAPHIC_DATA] [GEOGRAPHIC_DATA] [GEOGRAPHIC_DATA] [GEOGRAPHIC_DATA] [GEOGRA…" at bounding box center [550, 293] width 485 height 28
select select "GB"
click at [308, 280] on select "[GEOGRAPHIC_DATA] [GEOGRAPHIC_DATA] [GEOGRAPHIC_DATA] [GEOGRAPHIC_DATA] [GEOGRA…" at bounding box center [550, 293] width 485 height 28
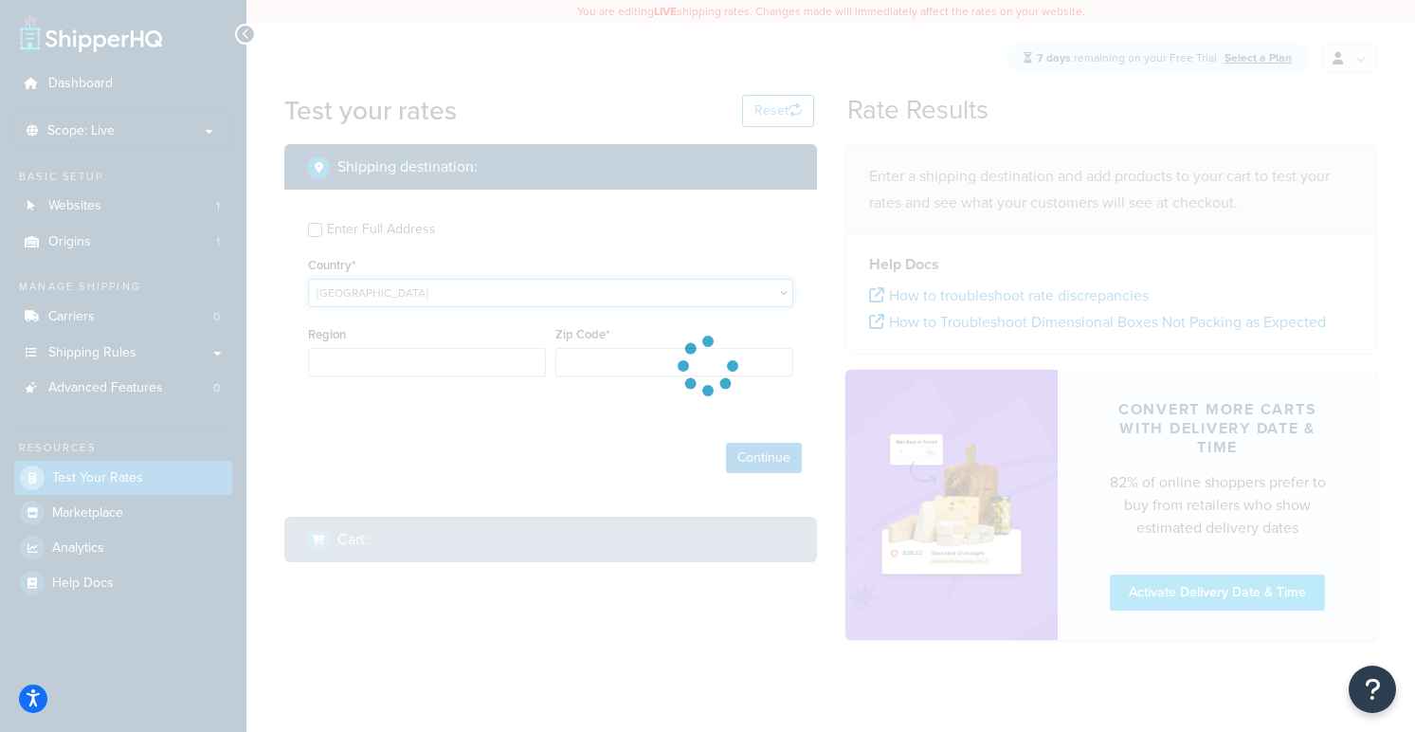
type input "AL"
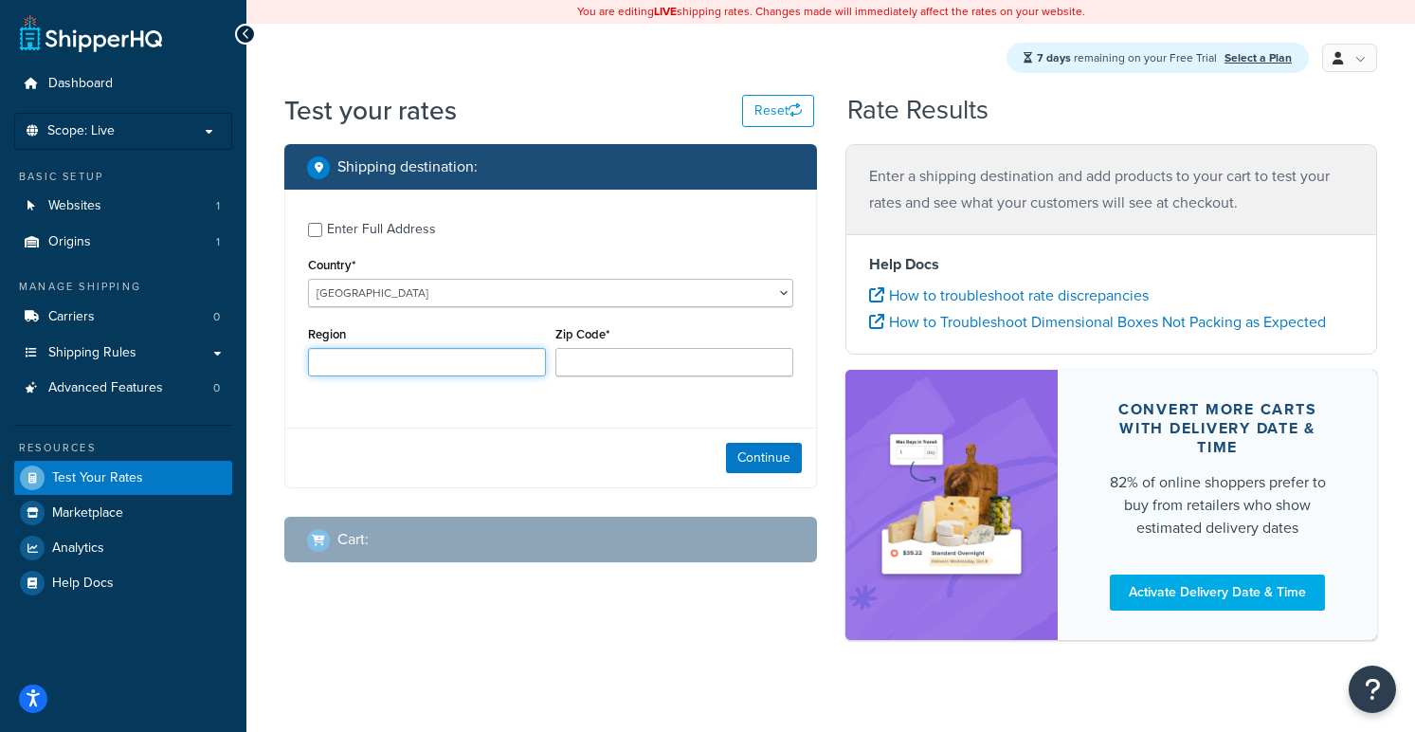
click at [372, 364] on input "Region" at bounding box center [427, 362] width 238 height 28
type input "CW"
type input "CW4 8EB"
click at [753, 462] on button "Continue" at bounding box center [764, 458] width 76 height 30
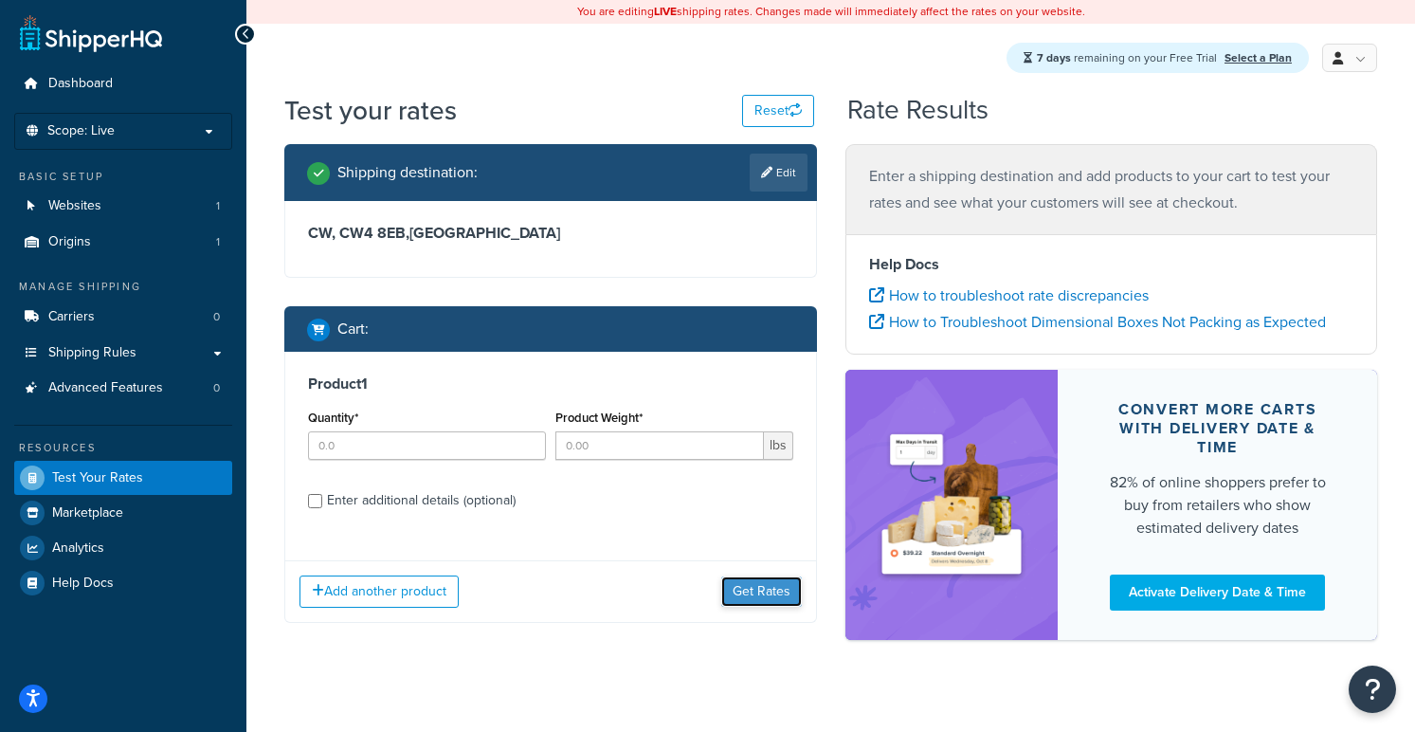
click at [760, 595] on button "Get Rates" at bounding box center [761, 591] width 81 height 30
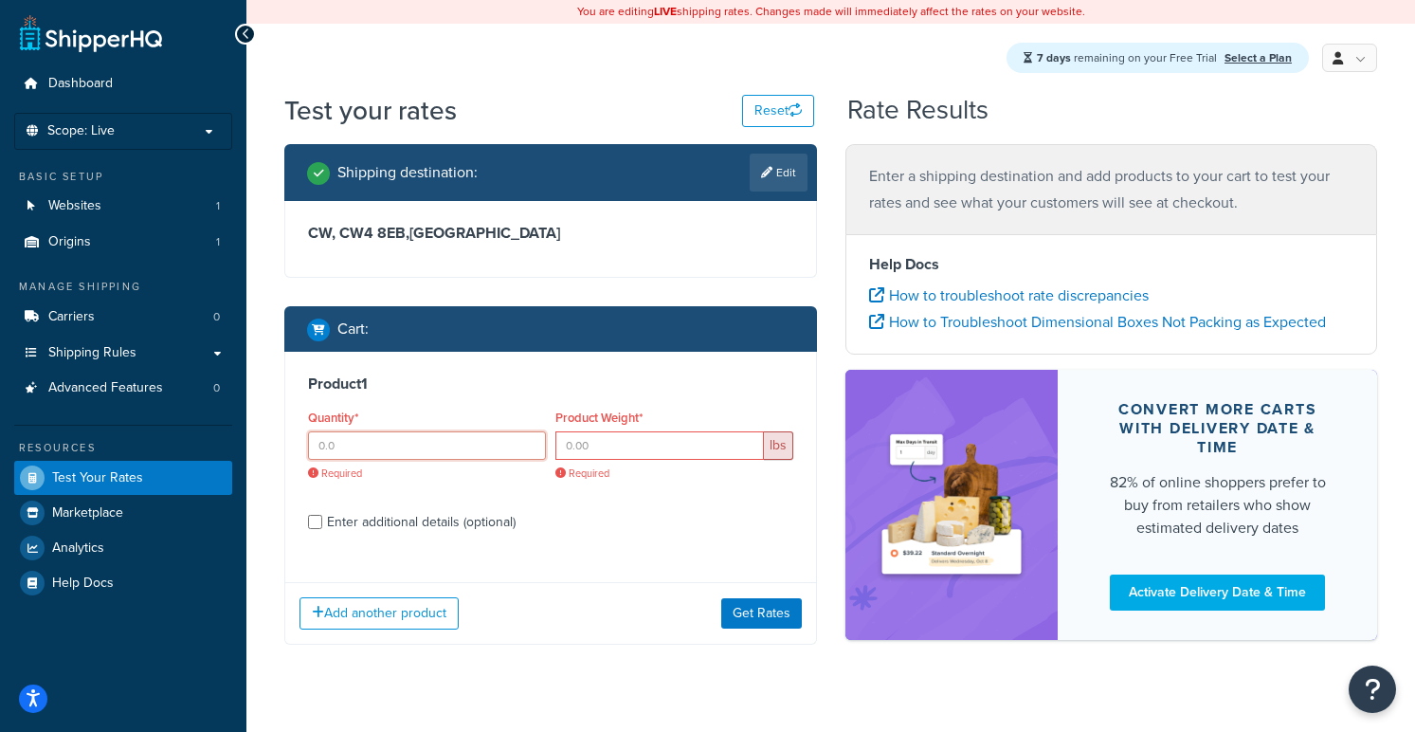
click at [454, 442] on input "Quantity*" at bounding box center [427, 445] width 238 height 28
type input "1"
click at [596, 442] on input "Product Weight*" at bounding box center [660, 445] width 209 height 28
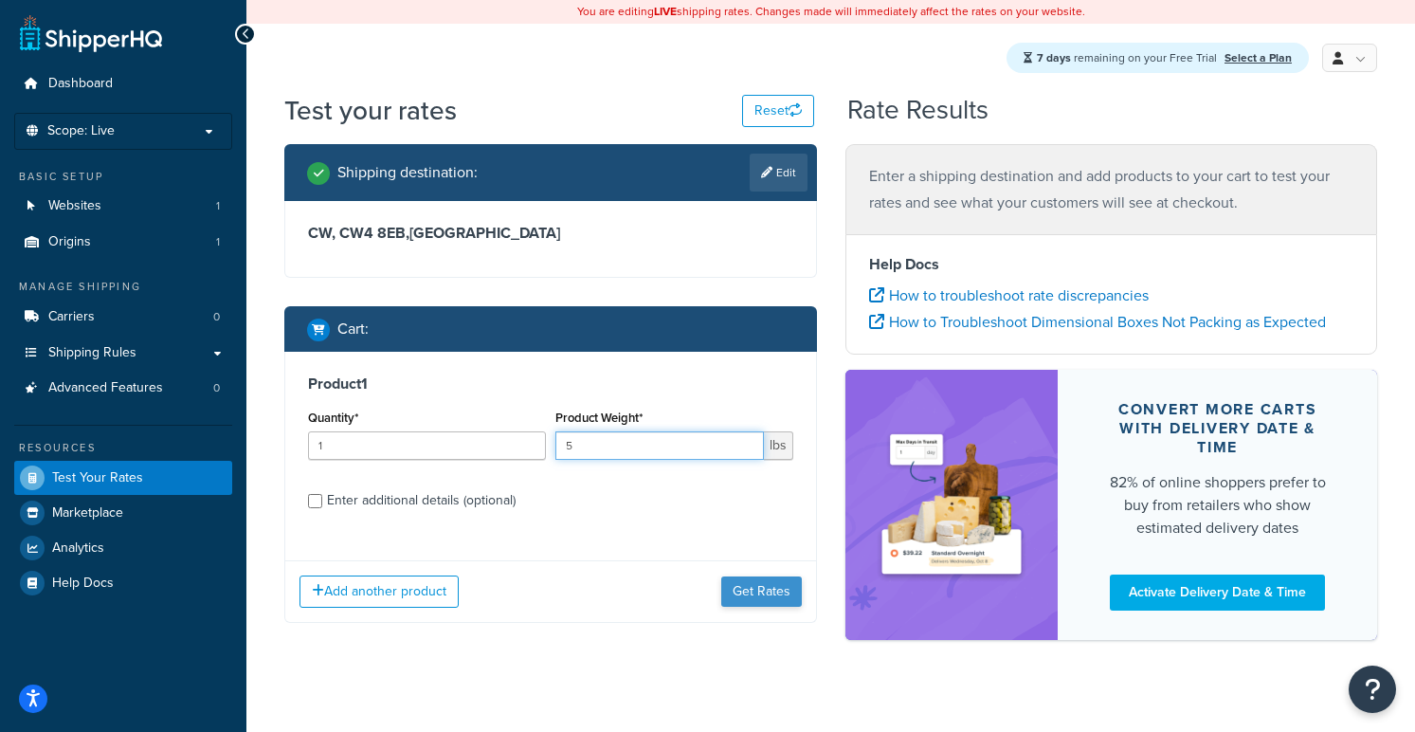
type input "5"
click at [764, 589] on button "Get Rates" at bounding box center [761, 591] width 81 height 30
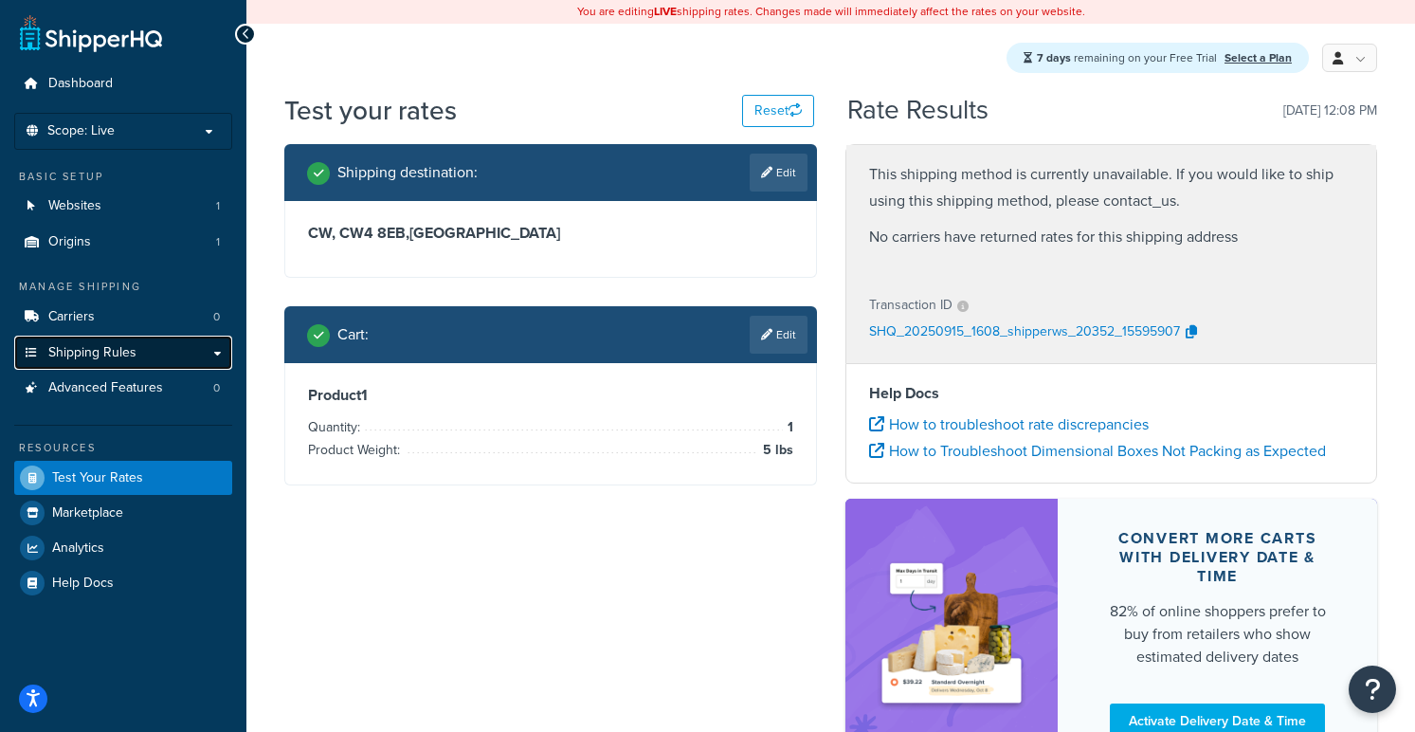
click at [141, 353] on link "Shipping Rules" at bounding box center [123, 353] width 218 height 35
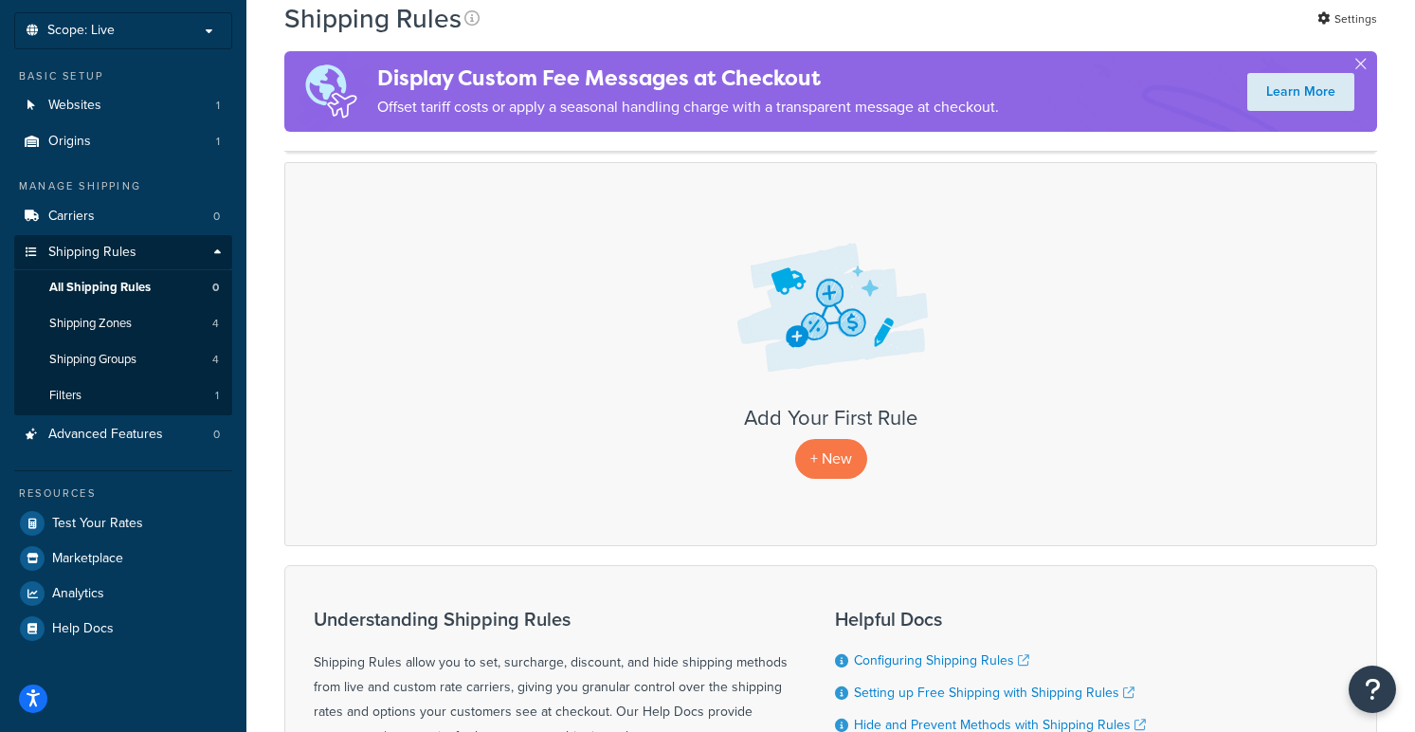
scroll to position [184, 0]
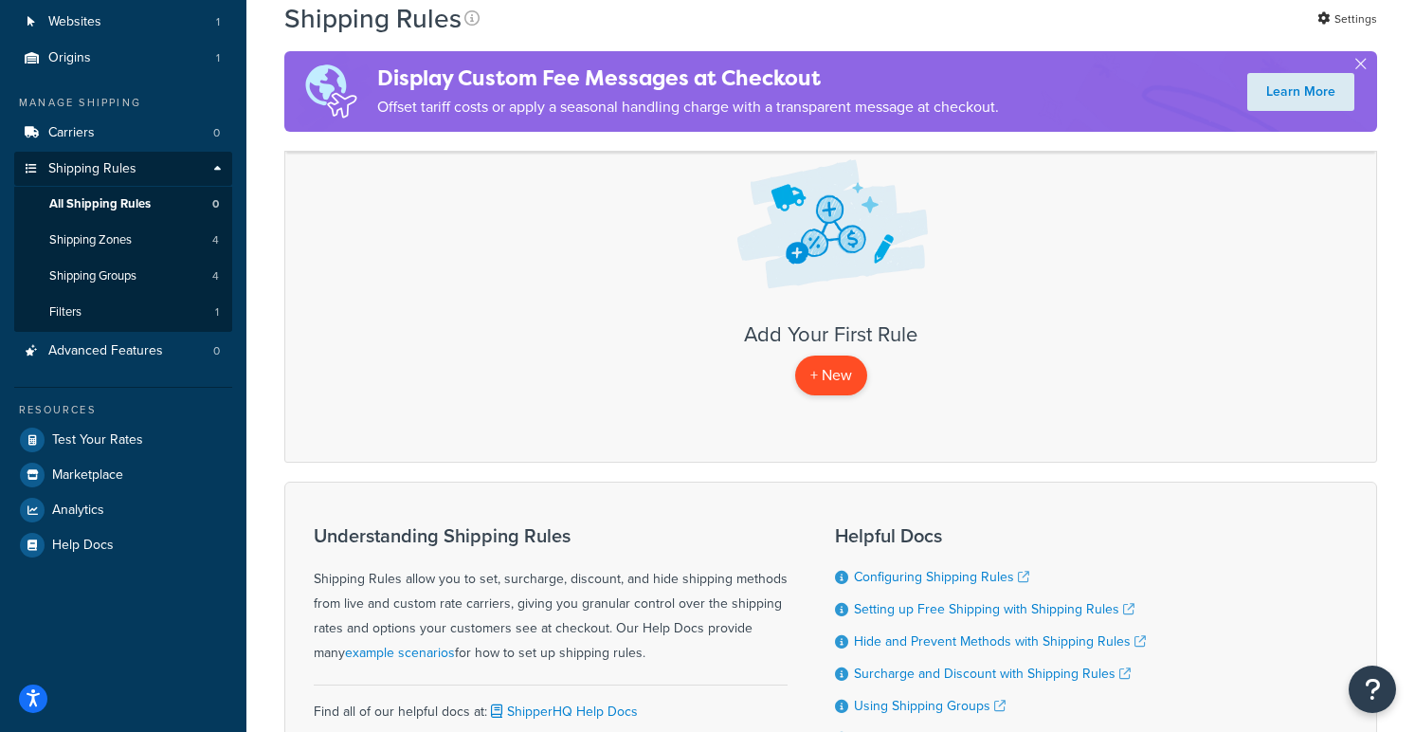
click at [830, 379] on p "+ New" at bounding box center [831, 375] width 72 height 39
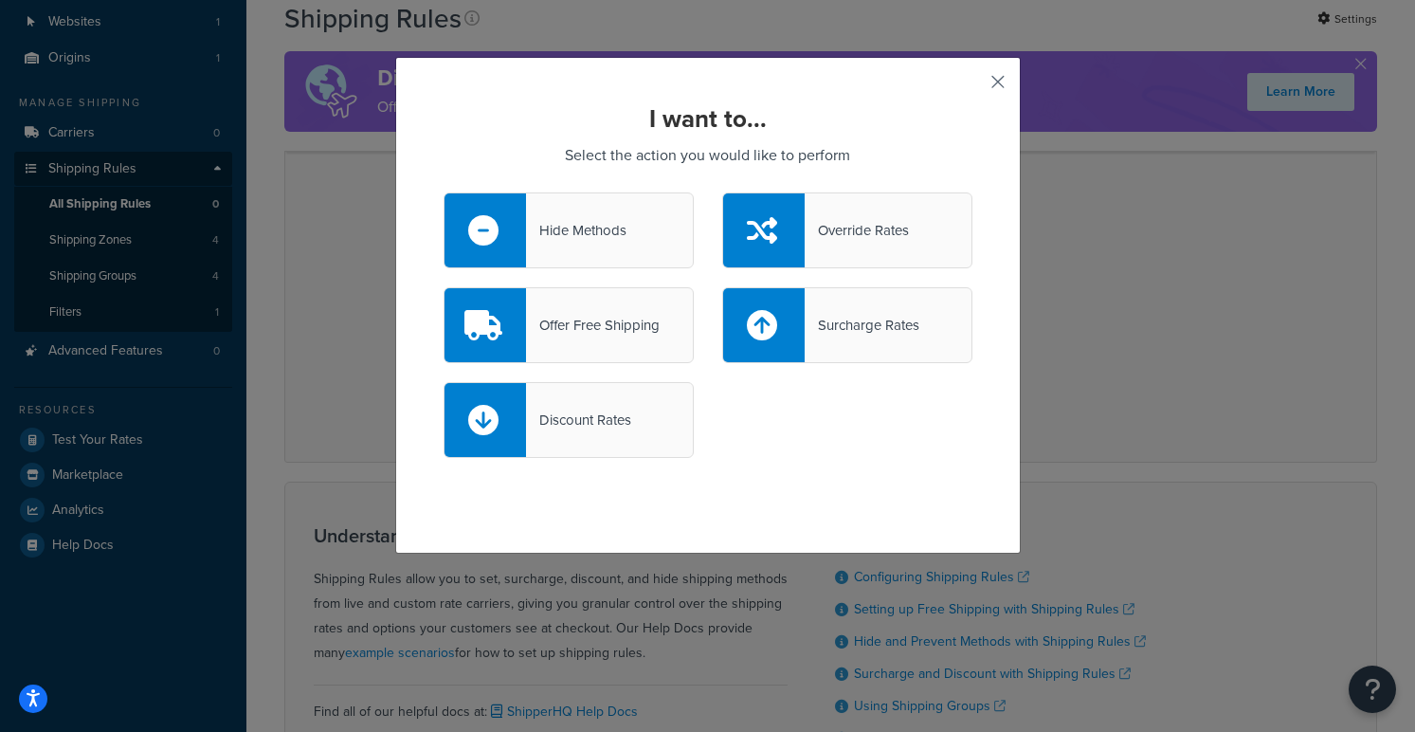
click at [973, 86] on button "button" at bounding box center [970, 88] width 5 height 5
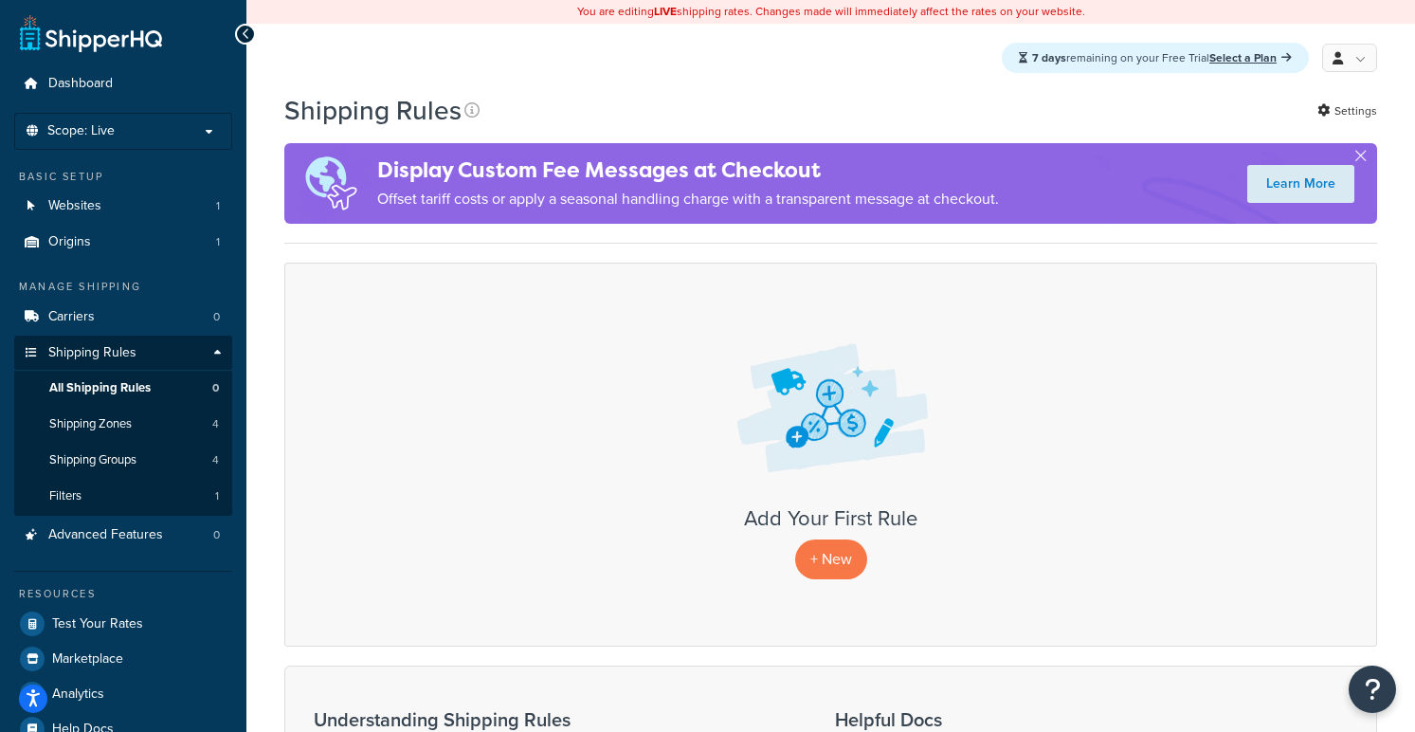
scroll to position [2, 0]
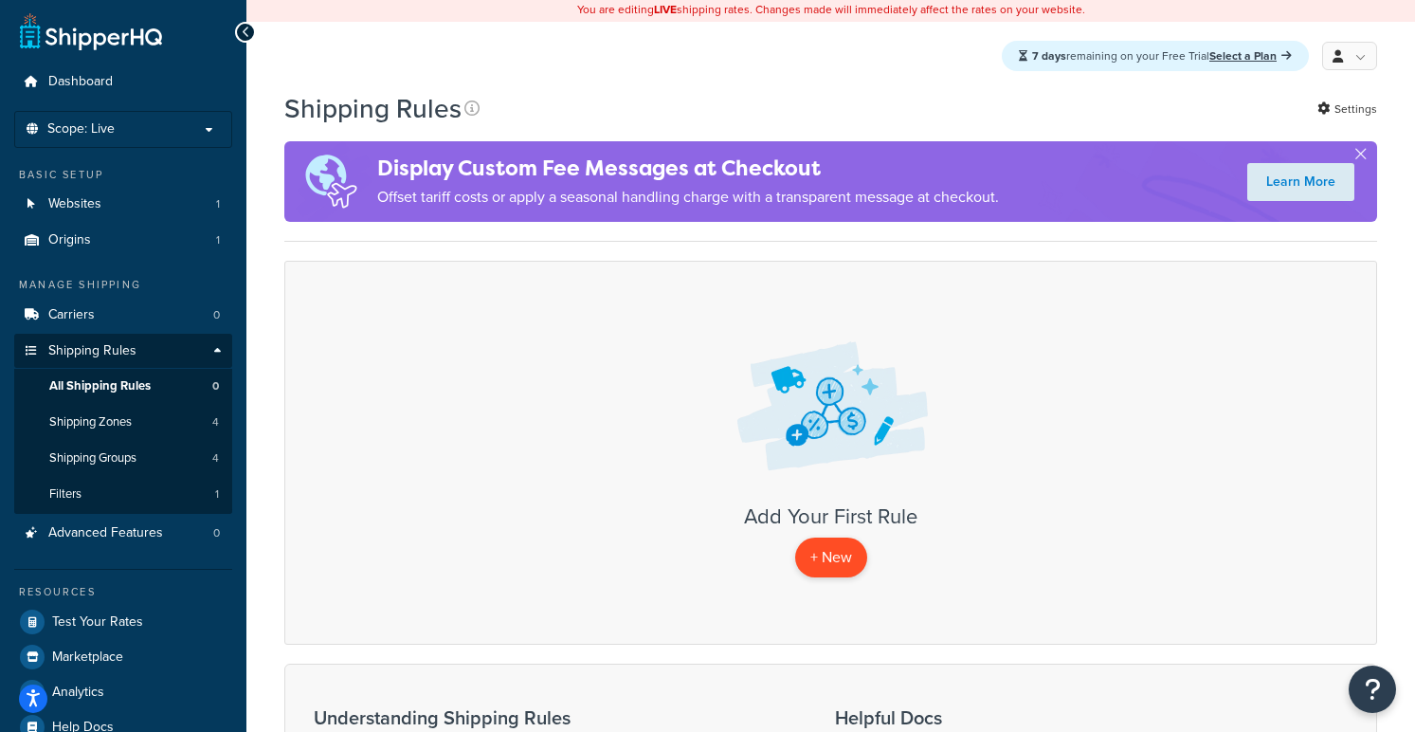
click at [823, 552] on p "+ New" at bounding box center [831, 557] width 72 height 39
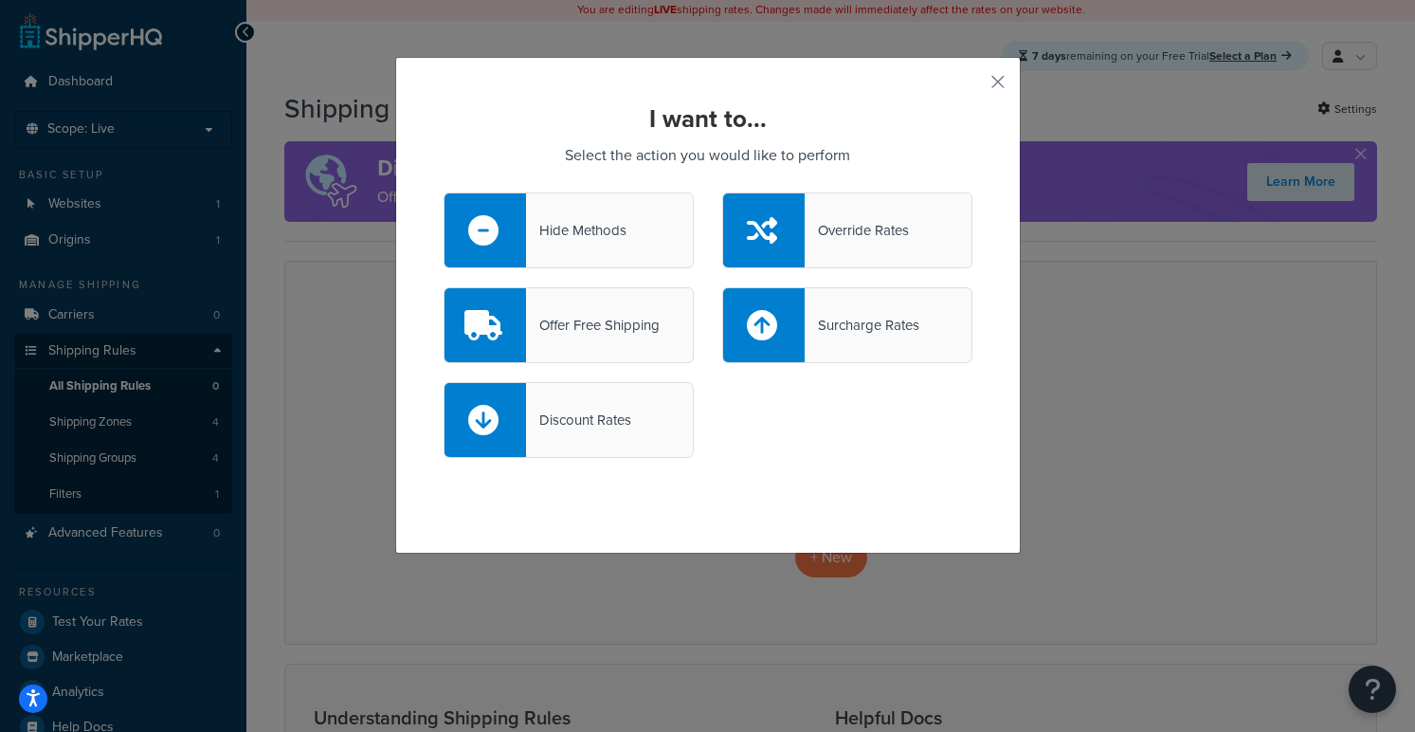
click at [817, 239] on div "Override Rates" at bounding box center [857, 230] width 104 height 27
click at [0, 0] on input "Override Rates" at bounding box center [0, 0] width 0 height 0
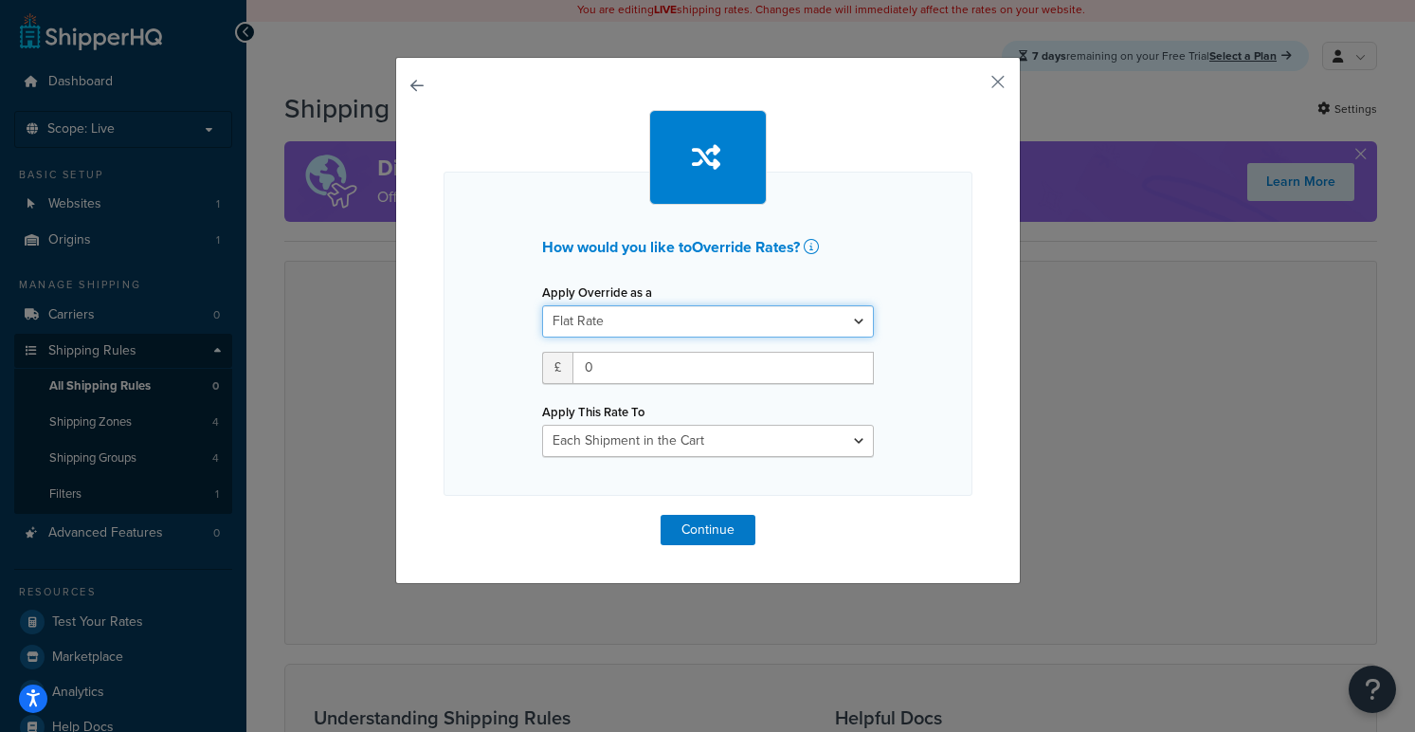
click at [780, 327] on select "Flat Rate Percentage Flat Rate & Percentage" at bounding box center [708, 321] width 332 height 32
click at [542, 305] on select "Flat Rate Percentage Flat Rate & Percentage" at bounding box center [708, 321] width 332 height 32
click at [813, 245] on icon at bounding box center [811, 246] width 15 height 15
click at [973, 86] on button "button" at bounding box center [970, 88] width 5 height 5
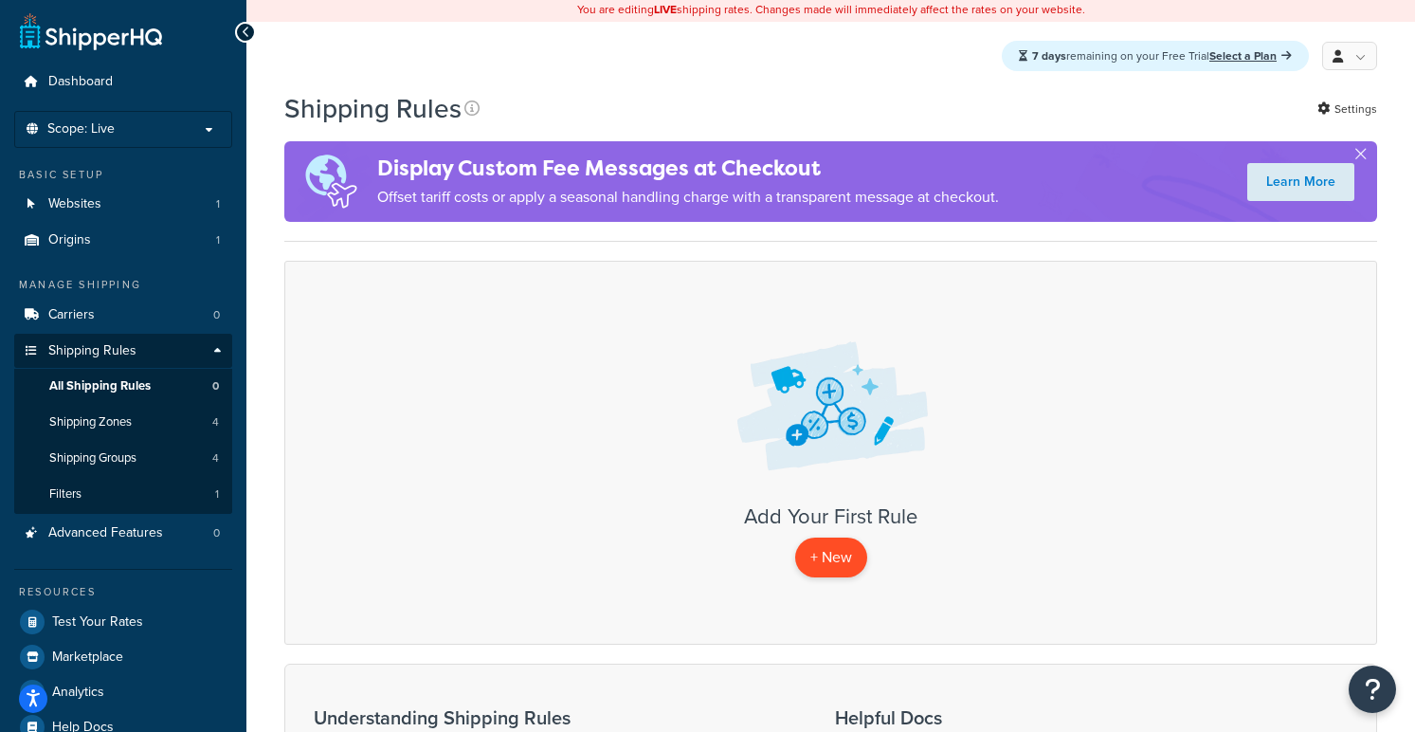
click at [848, 554] on p "+ New" at bounding box center [831, 557] width 72 height 39
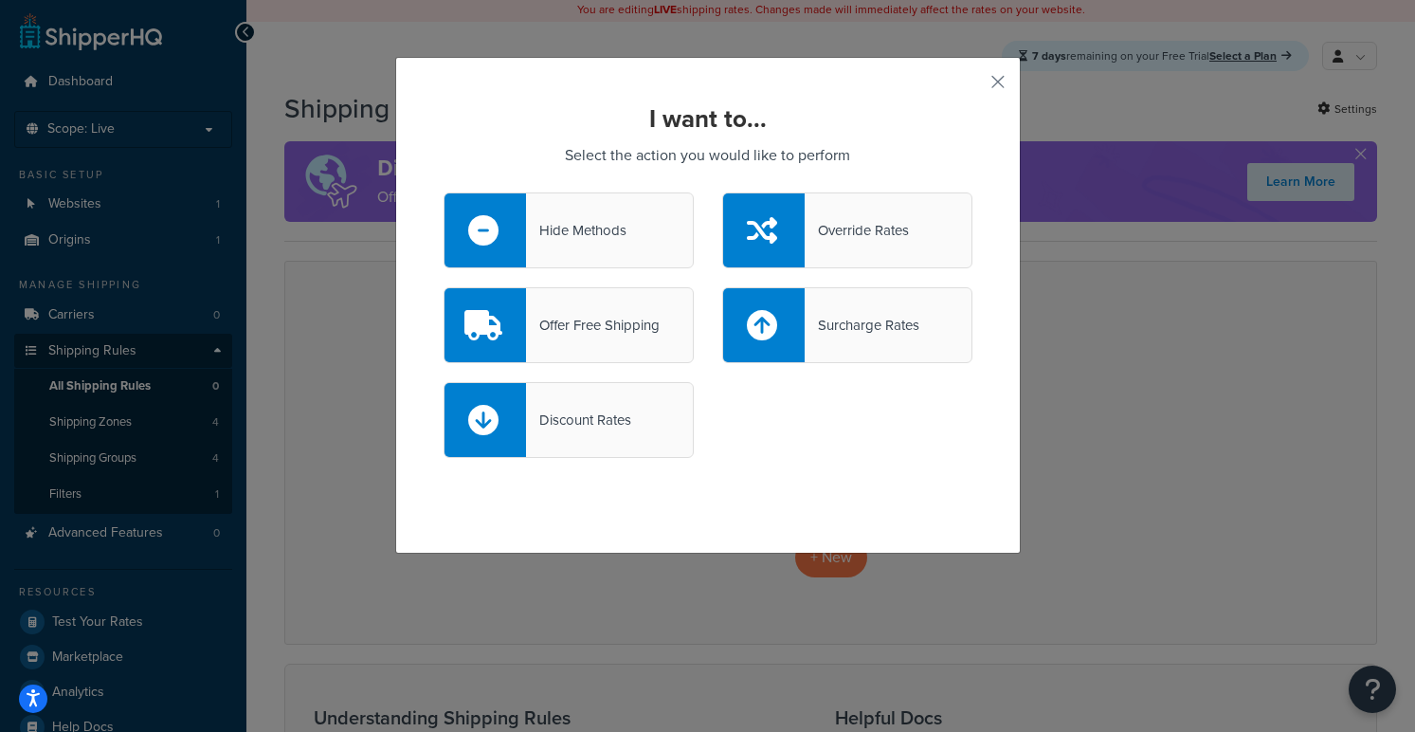
click at [589, 336] on div "Offer Free Shipping" at bounding box center [593, 325] width 134 height 27
click at [0, 0] on input "Offer Free Shipping" at bounding box center [0, 0] width 0 height 0
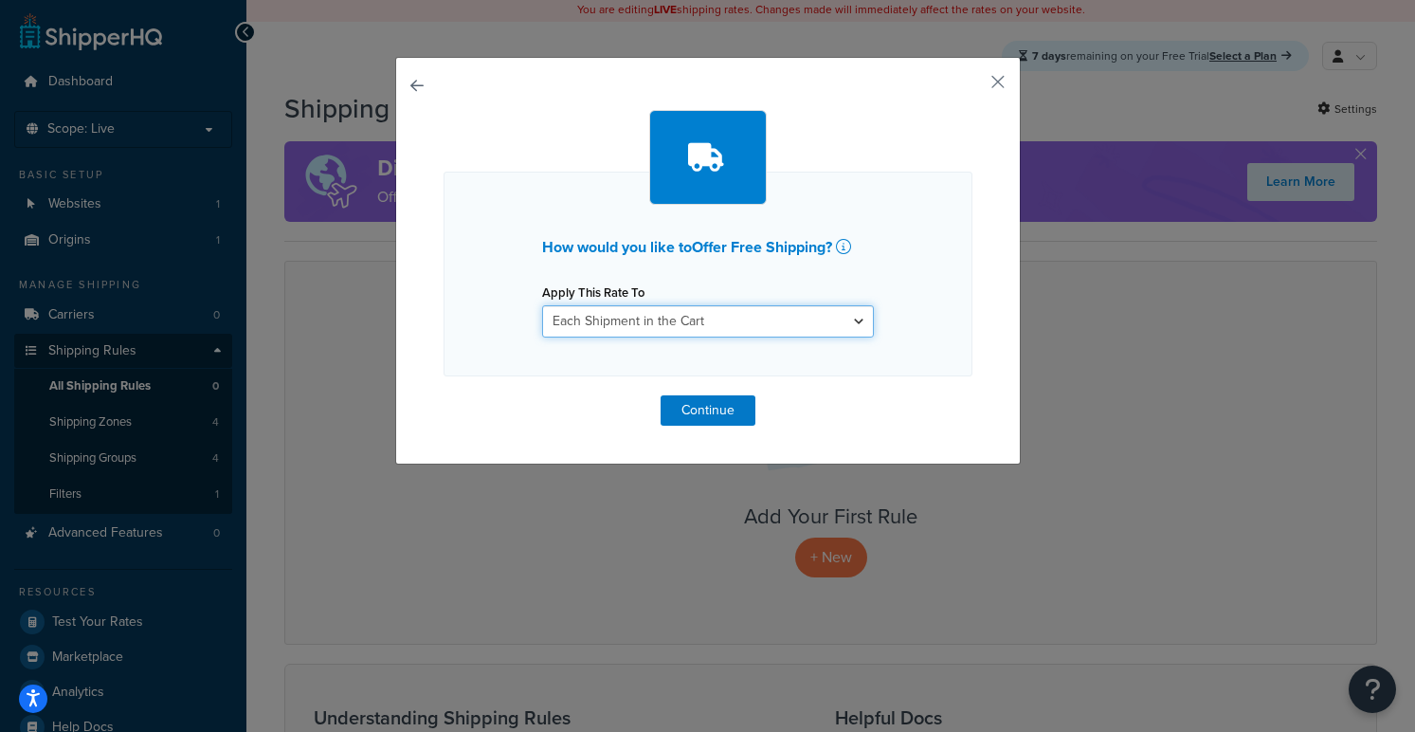
click at [591, 328] on select "Each Shipment in the Cart Each Shipping Group in the Cart Each Item within a Sh…" at bounding box center [708, 321] width 332 height 32
select select "ITEM"
click at [542, 305] on select "Each Shipment in the Cart Each Shipping Group in the Cart Each Item within a Sh…" at bounding box center [708, 321] width 332 height 32
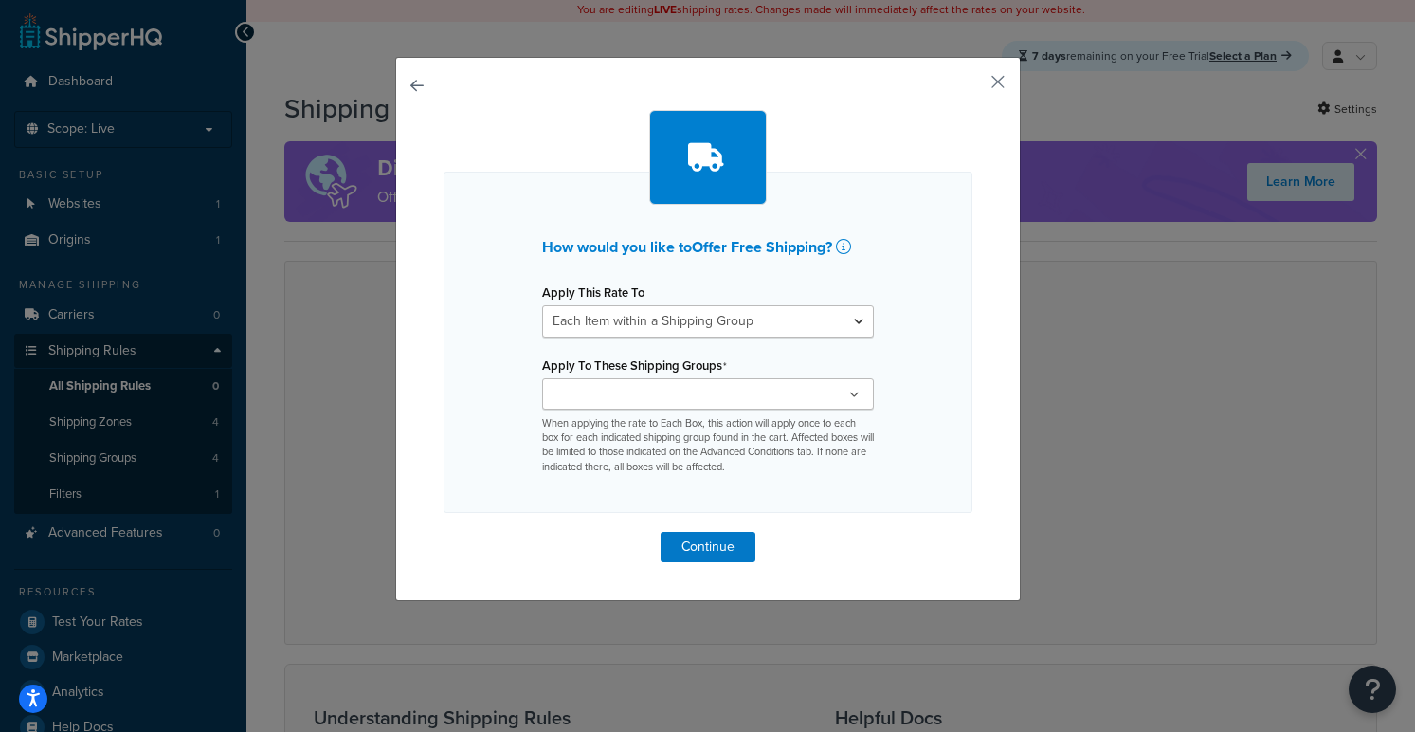
click at [702, 400] on ul at bounding box center [708, 393] width 332 height 31
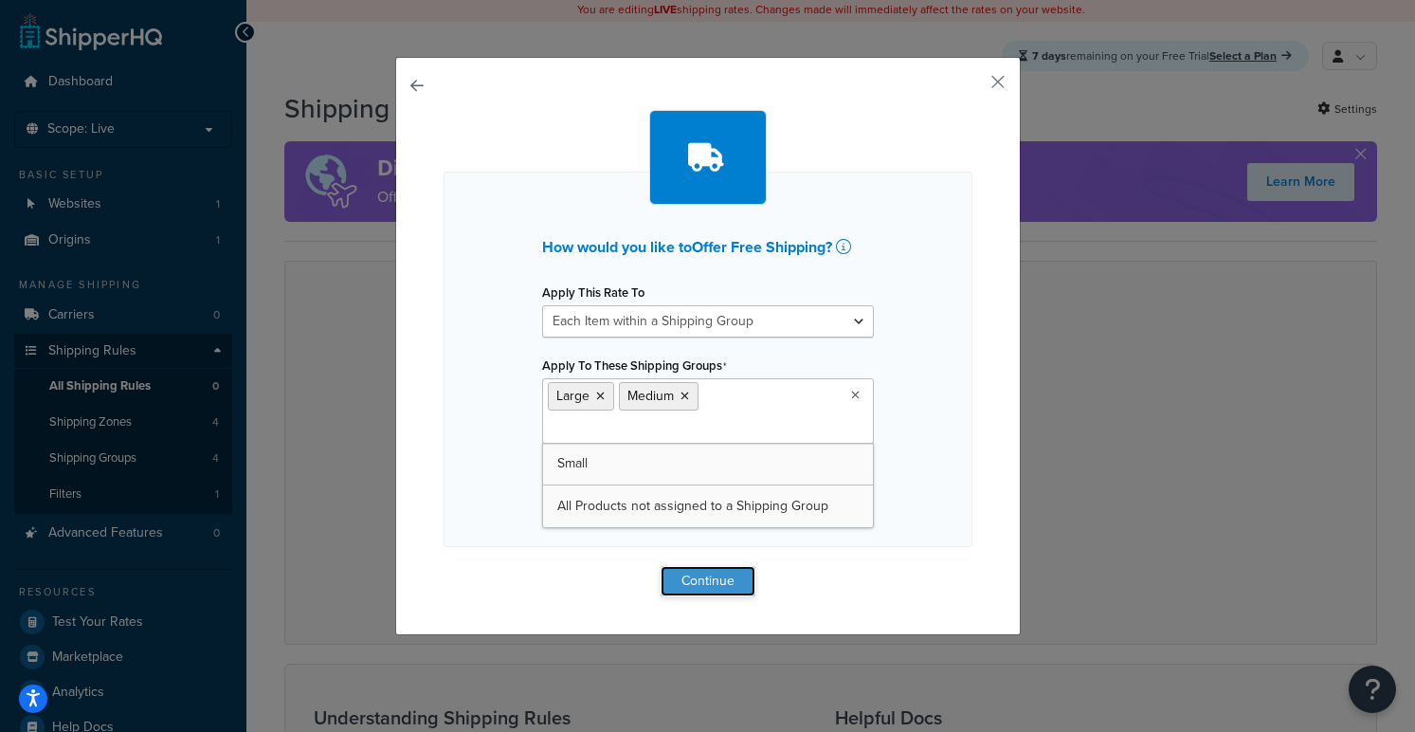
click at [699, 579] on button "Continue" at bounding box center [708, 581] width 95 height 30
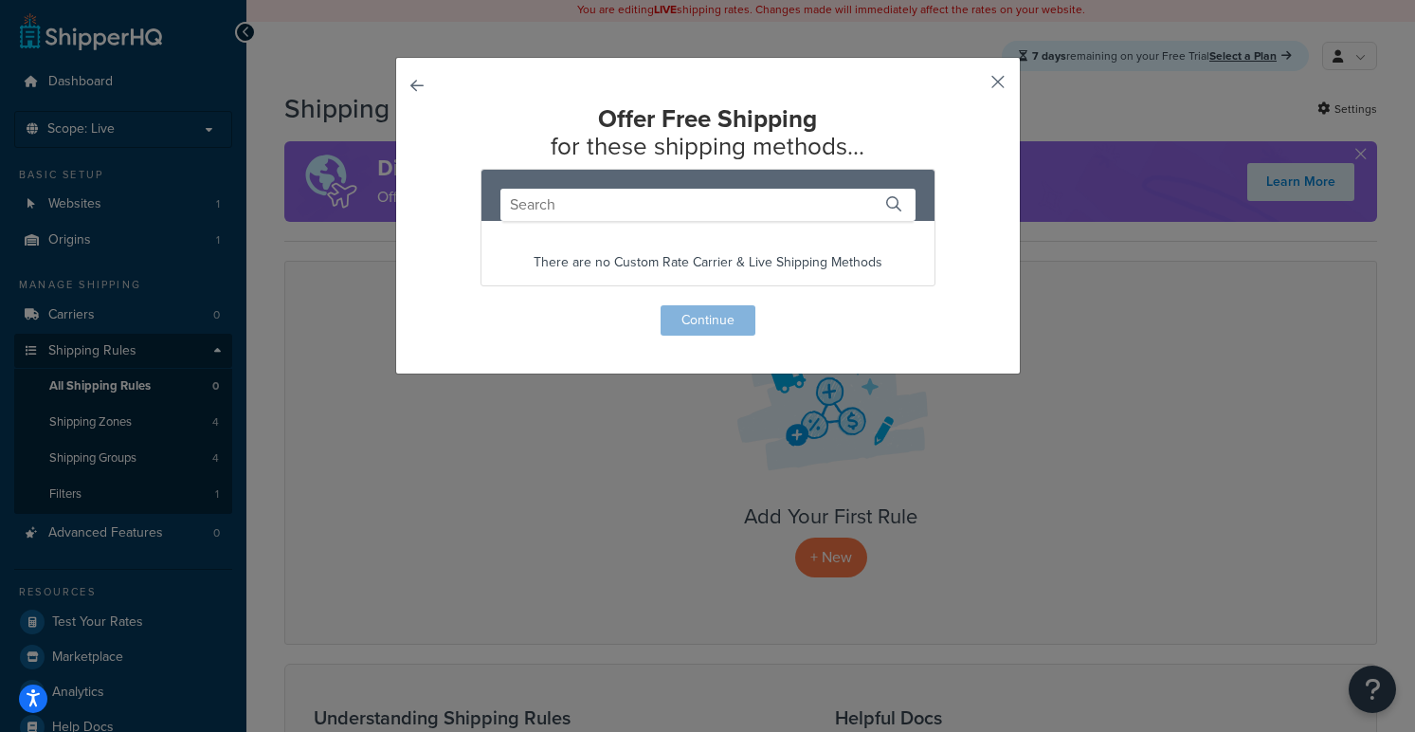
click at [973, 86] on button "button" at bounding box center [970, 88] width 5 height 5
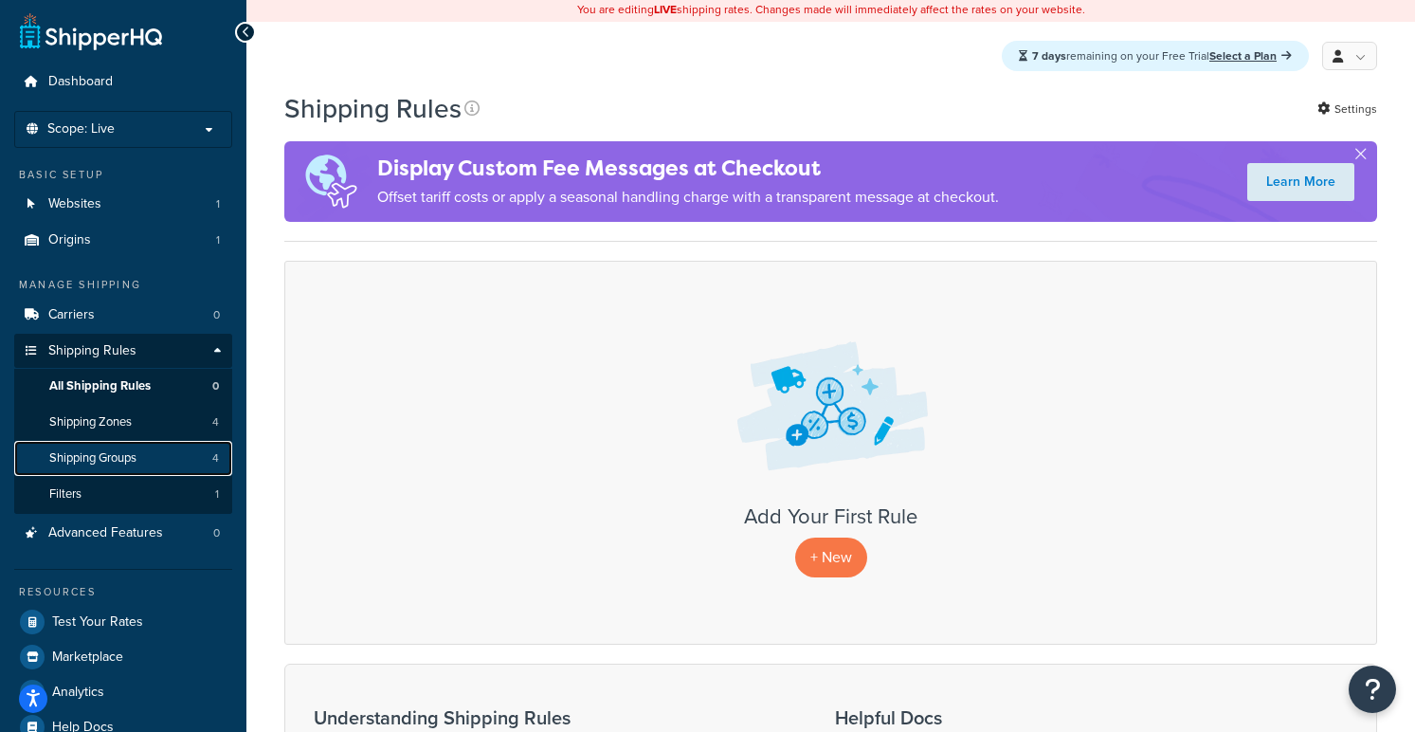
click at [114, 466] on link "Shipping Groups 4" at bounding box center [123, 458] width 218 height 35
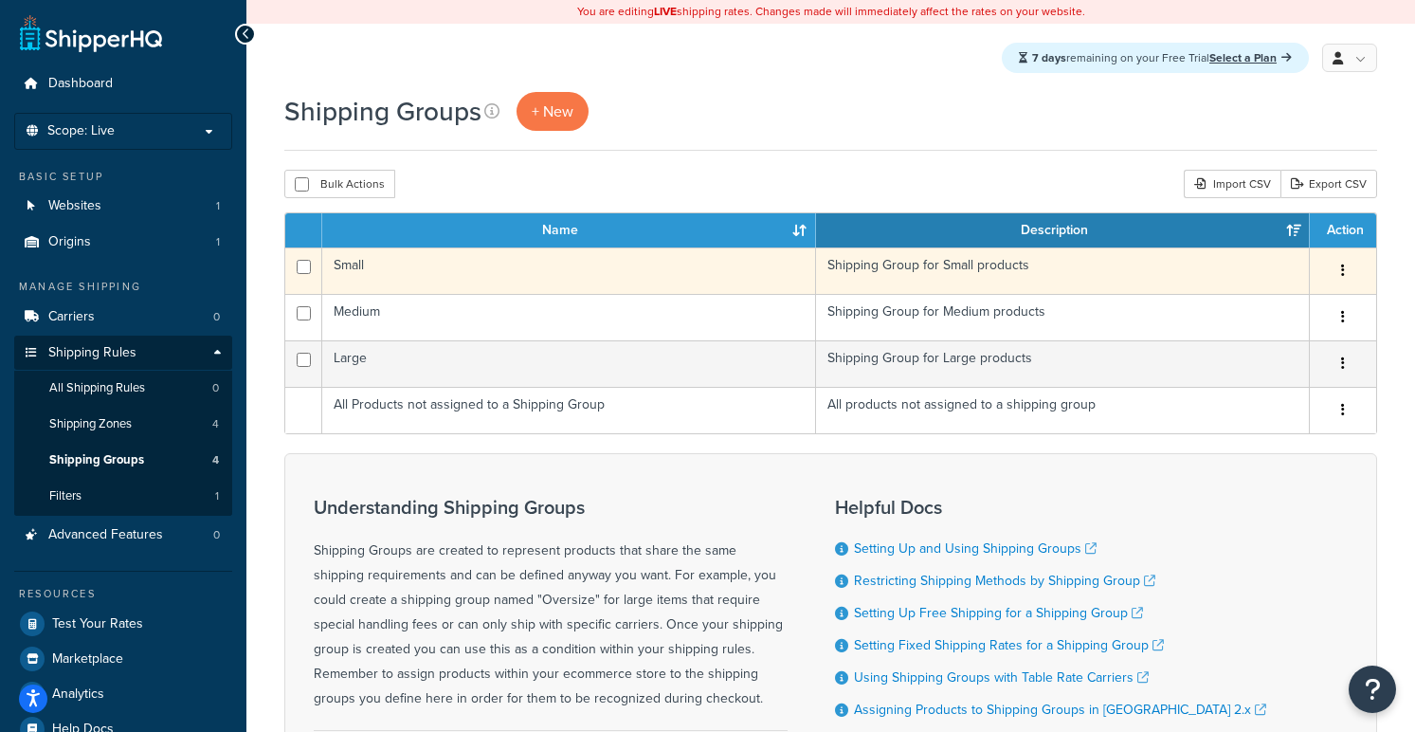
click at [971, 282] on td "Shipping Group for Small products" at bounding box center [1063, 270] width 494 height 46
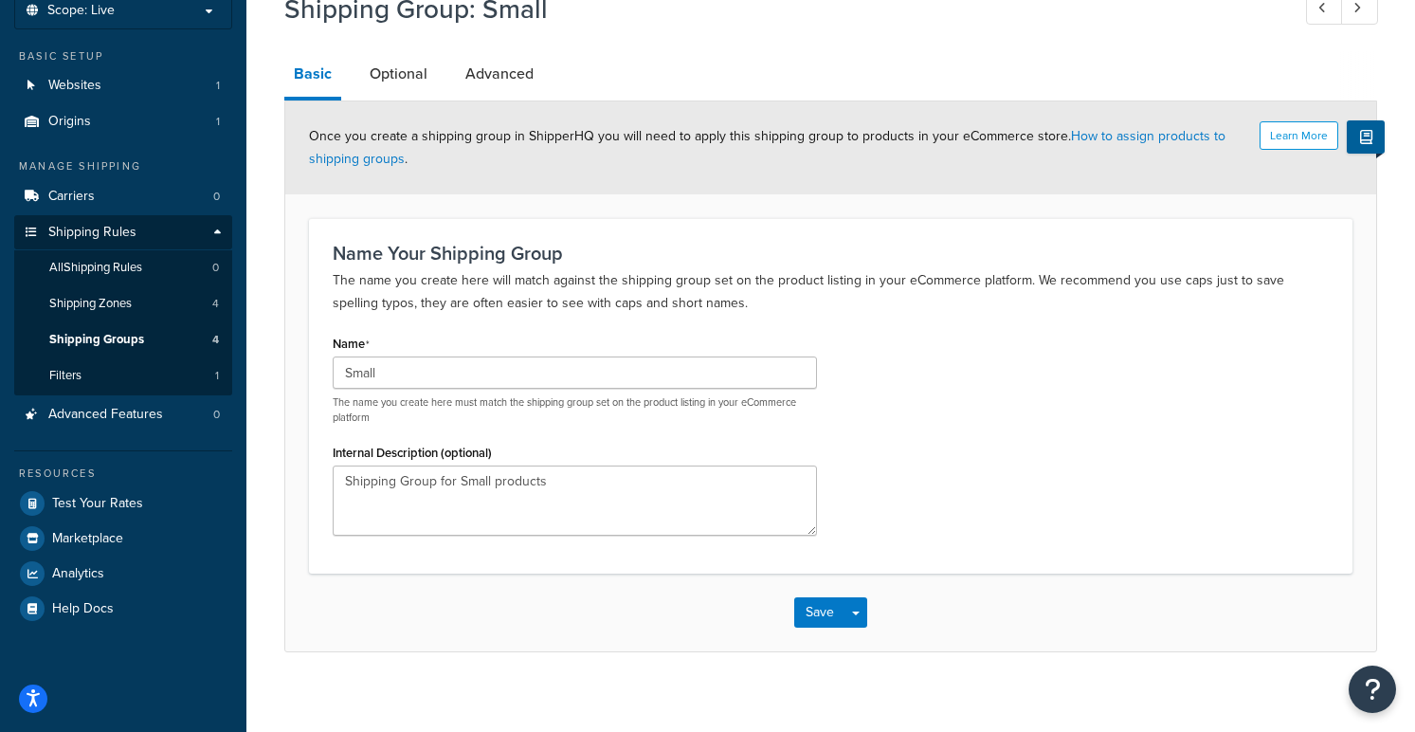
scroll to position [137, 0]
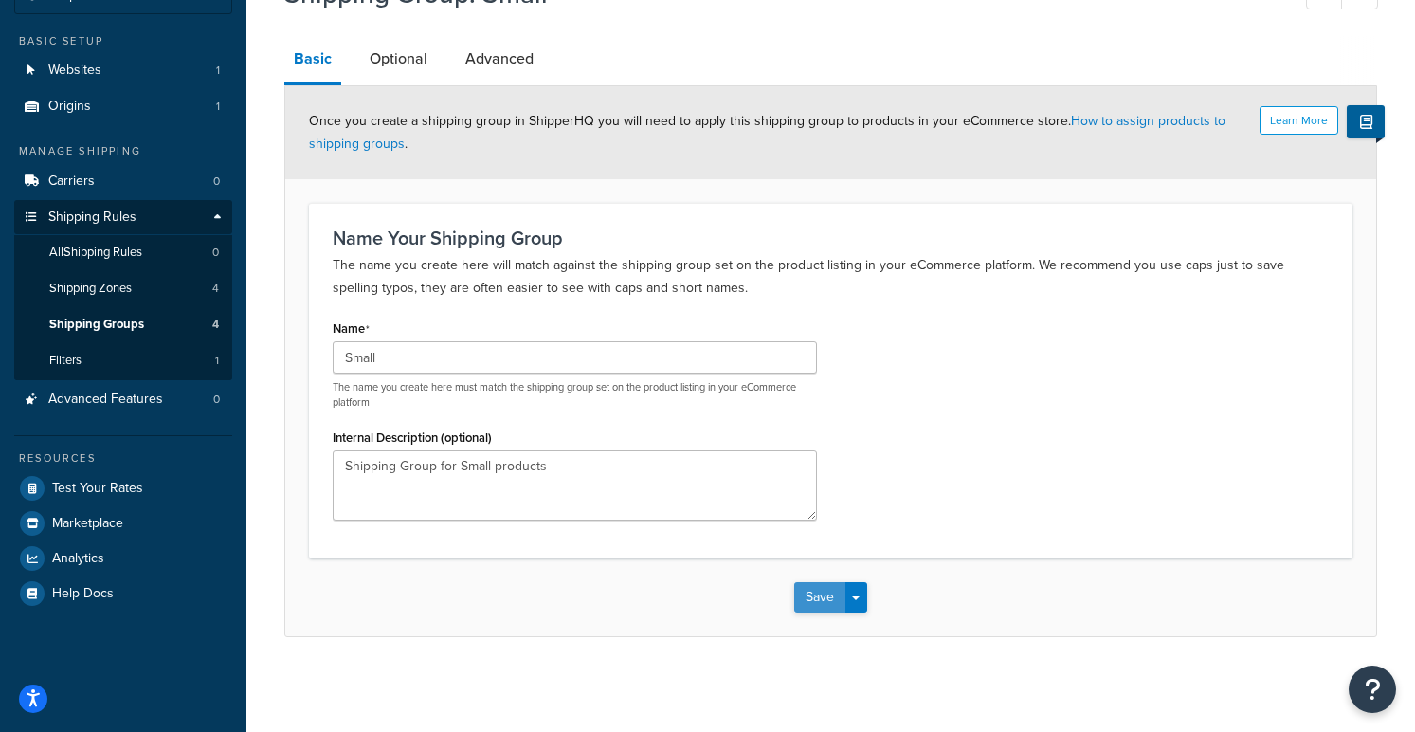
click at [816, 598] on button "Save" at bounding box center [819, 597] width 51 height 30
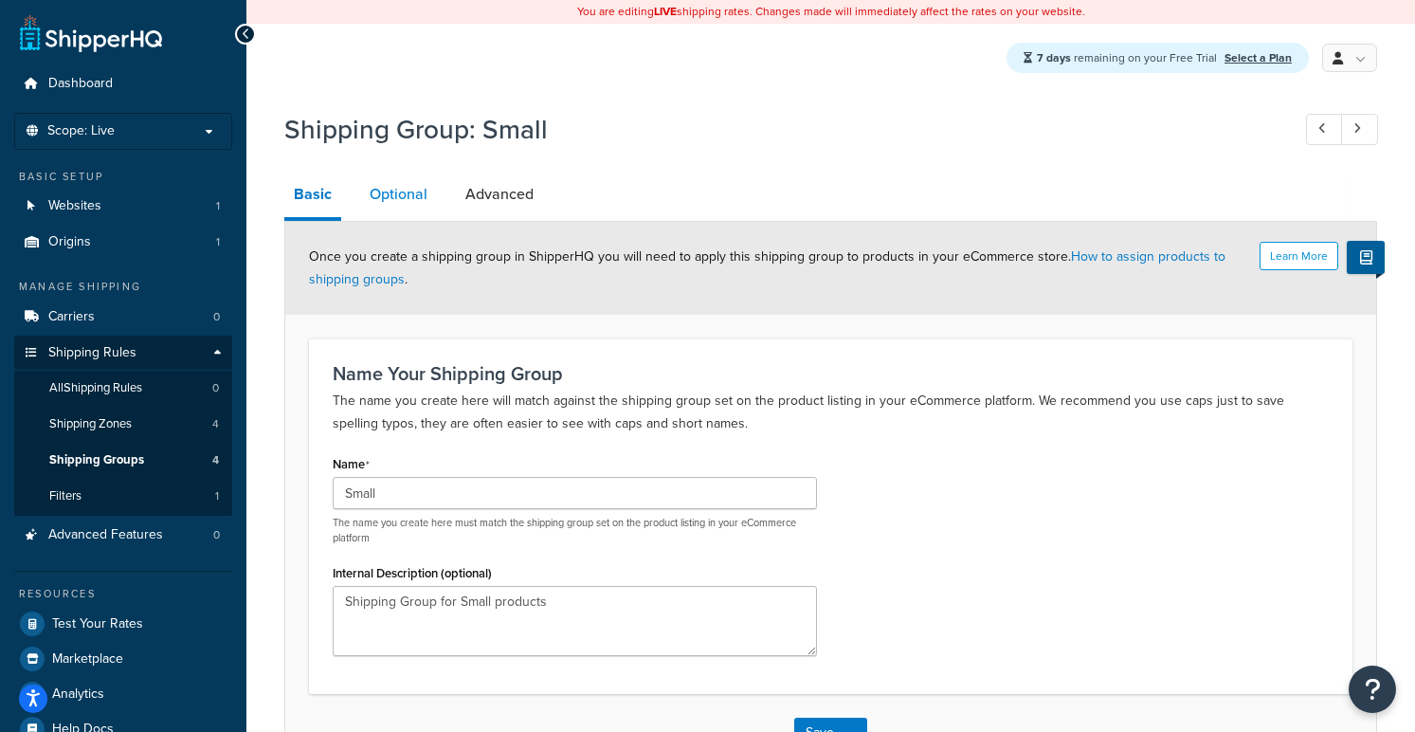
click at [408, 200] on link "Optional" at bounding box center [398, 195] width 77 height 46
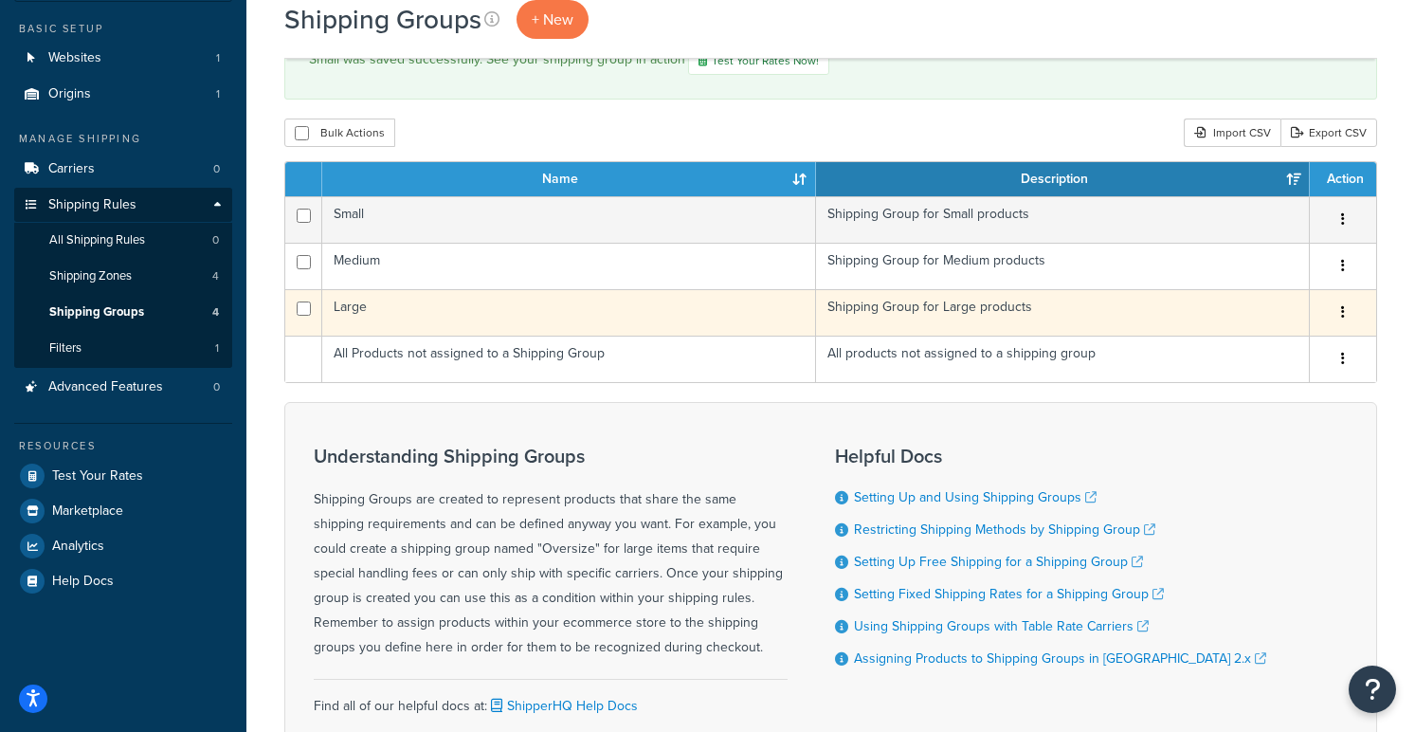
scroll to position [205, 0]
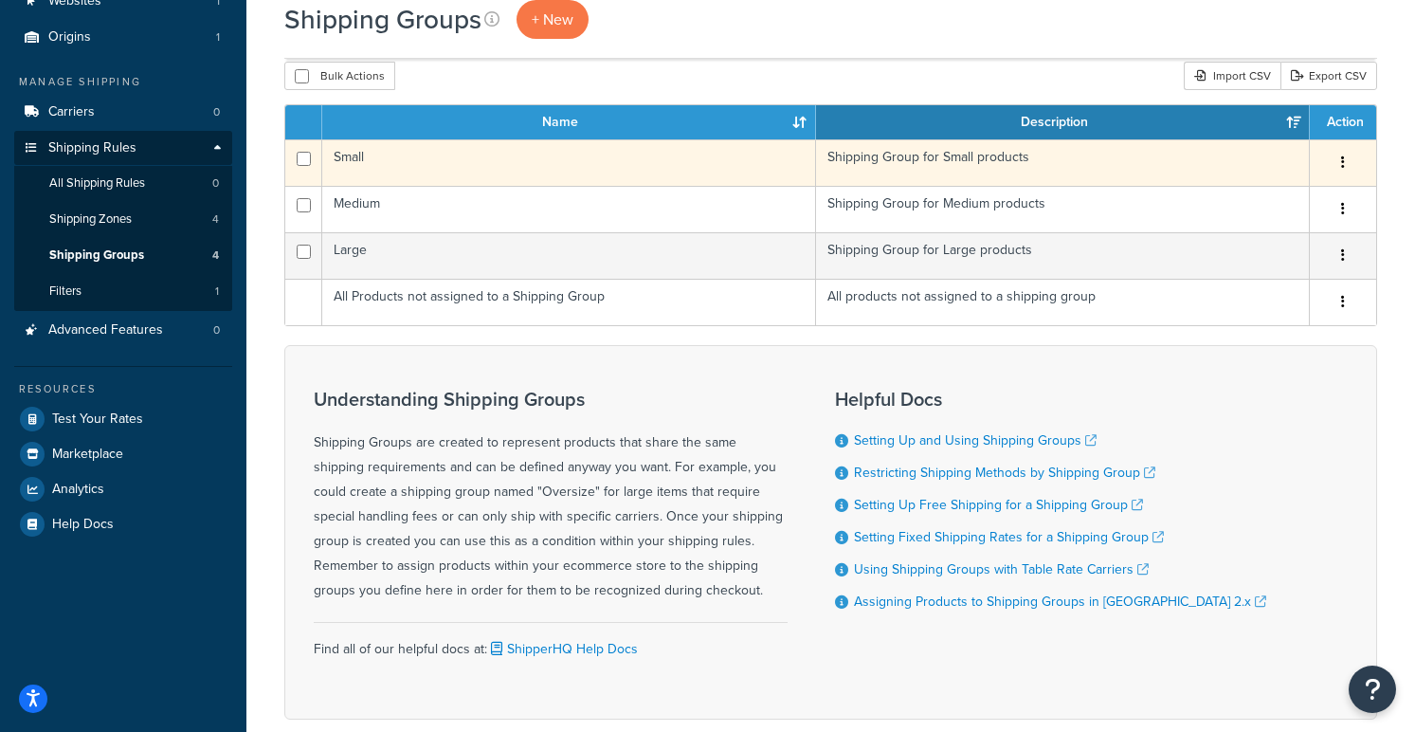
click at [1346, 168] on button "button" at bounding box center [1343, 163] width 27 height 30
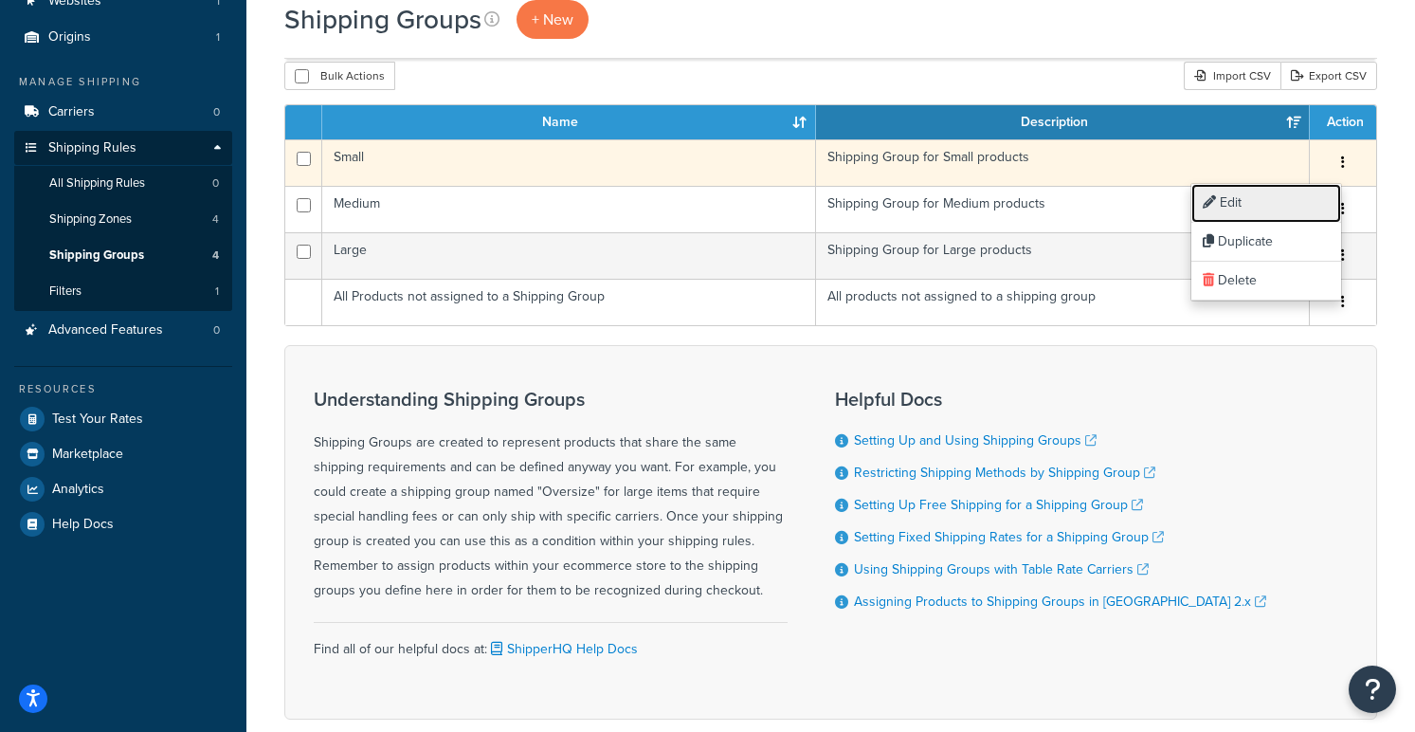
click at [1286, 201] on link "Edit" at bounding box center [1267, 203] width 150 height 39
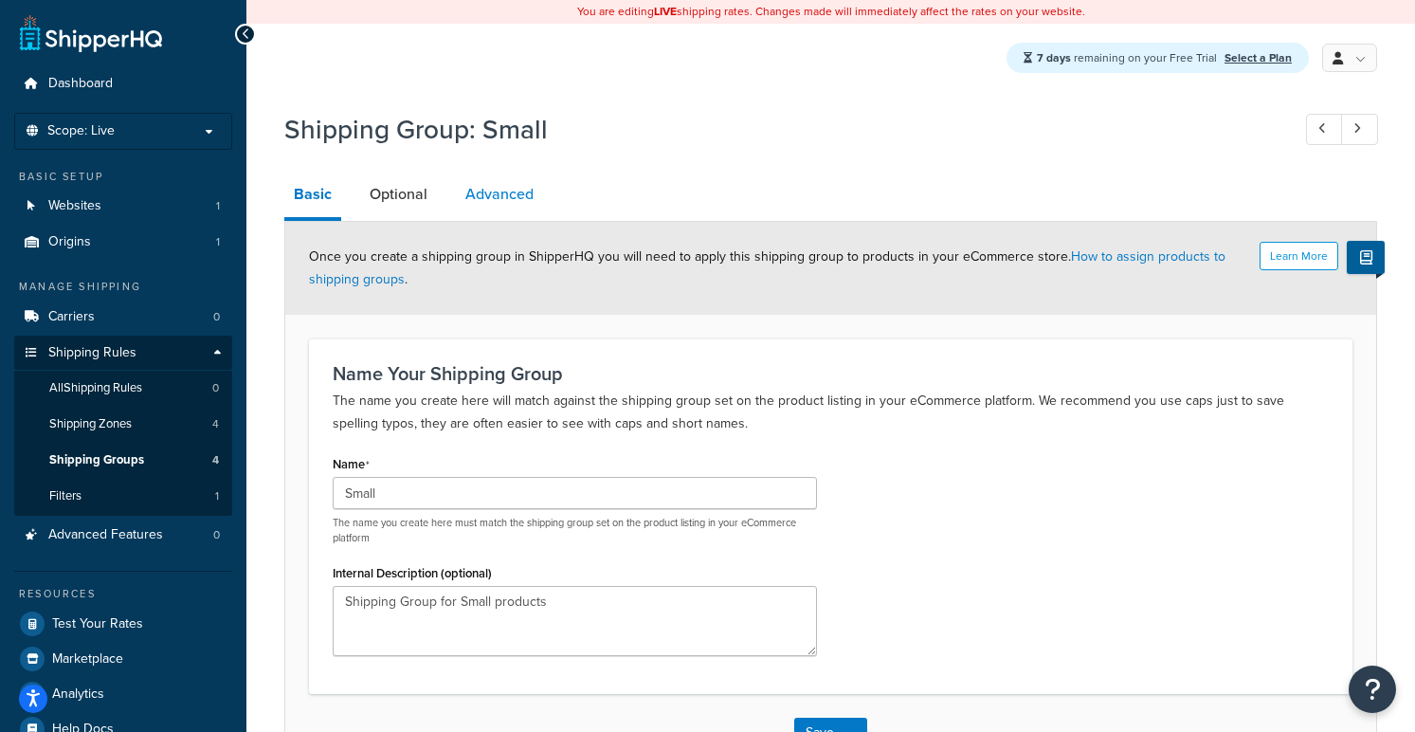
click at [520, 193] on link "Advanced" at bounding box center [499, 195] width 87 height 46
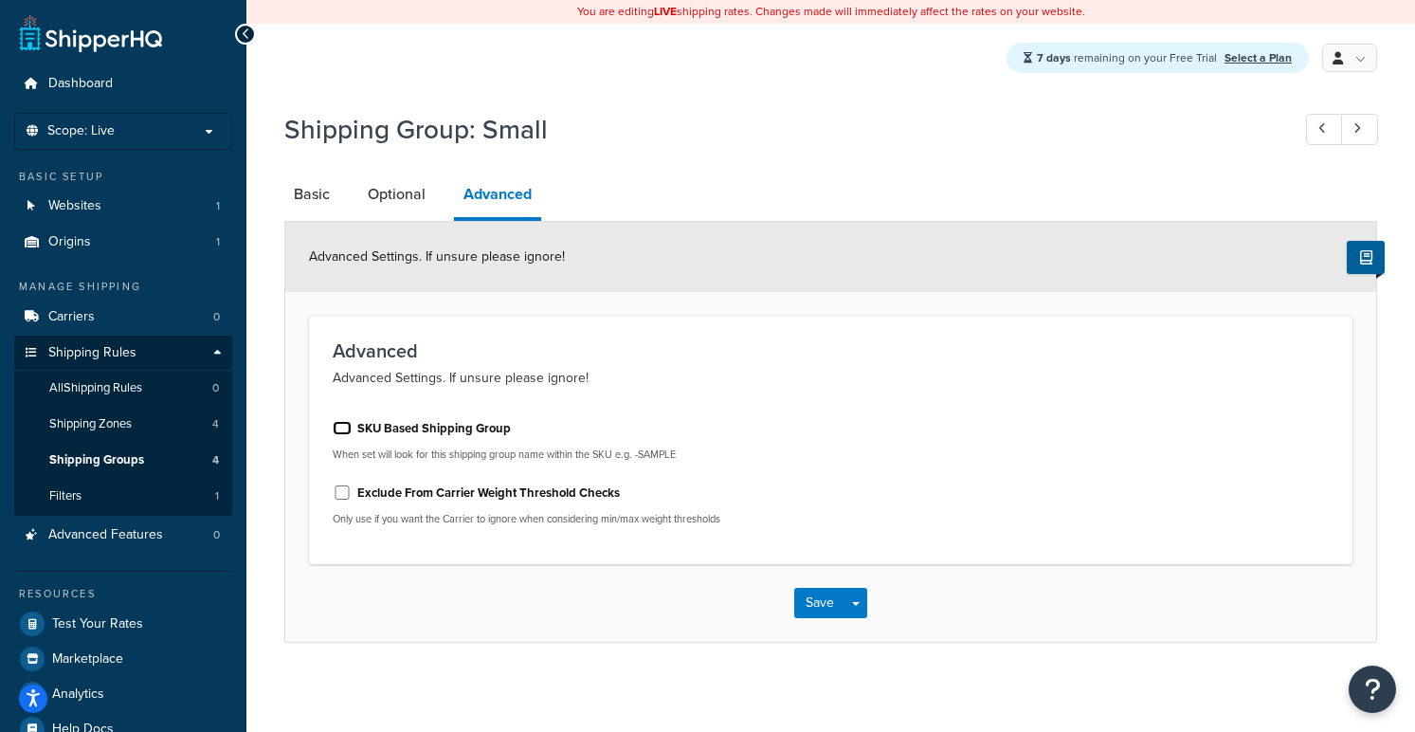
click at [339, 429] on input "SKU Based Shipping Group" at bounding box center [342, 428] width 19 height 14
checkbox input "false"
